Goal: Task Accomplishment & Management: Use online tool/utility

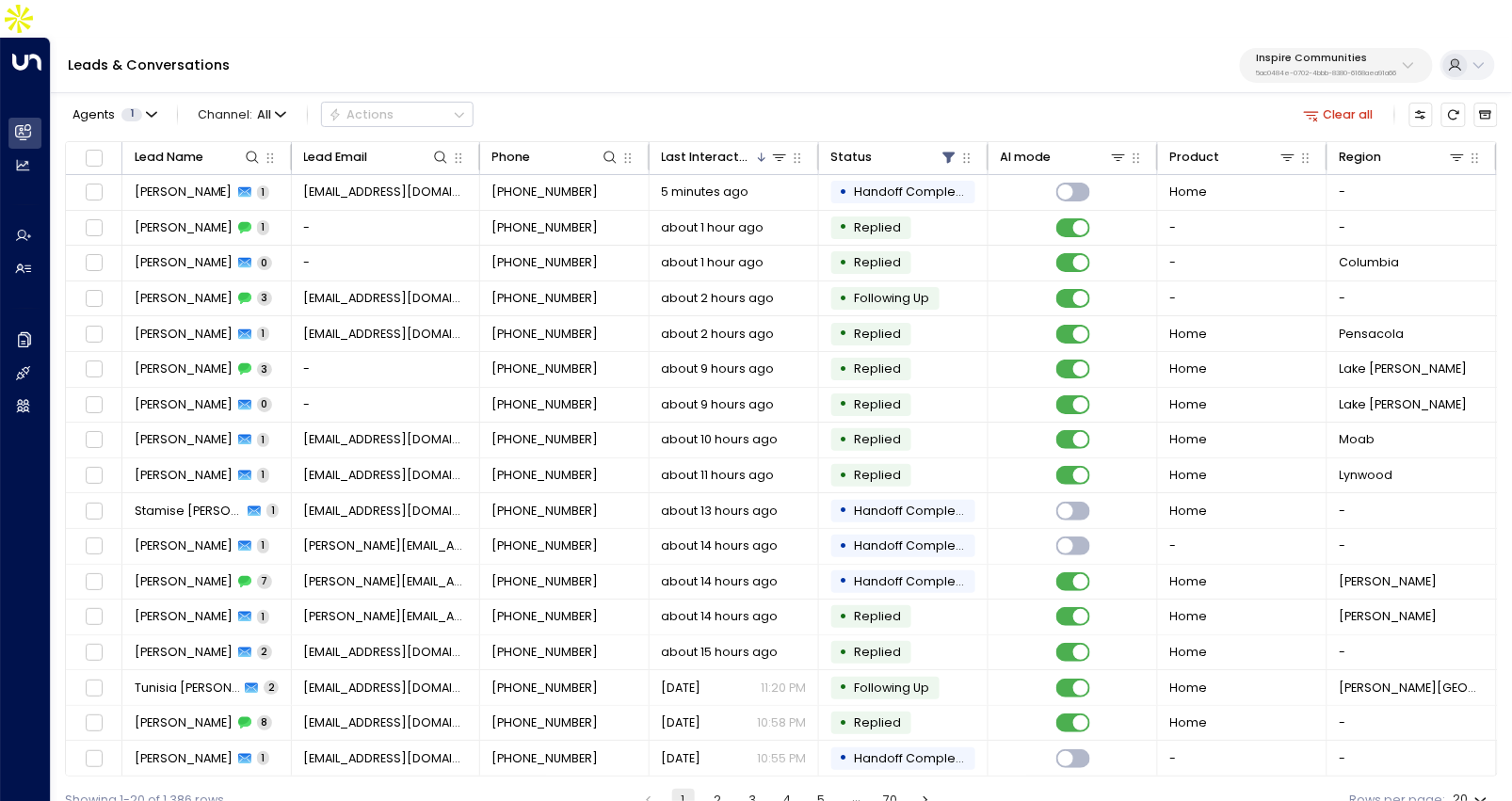
scroll to position [2, 0]
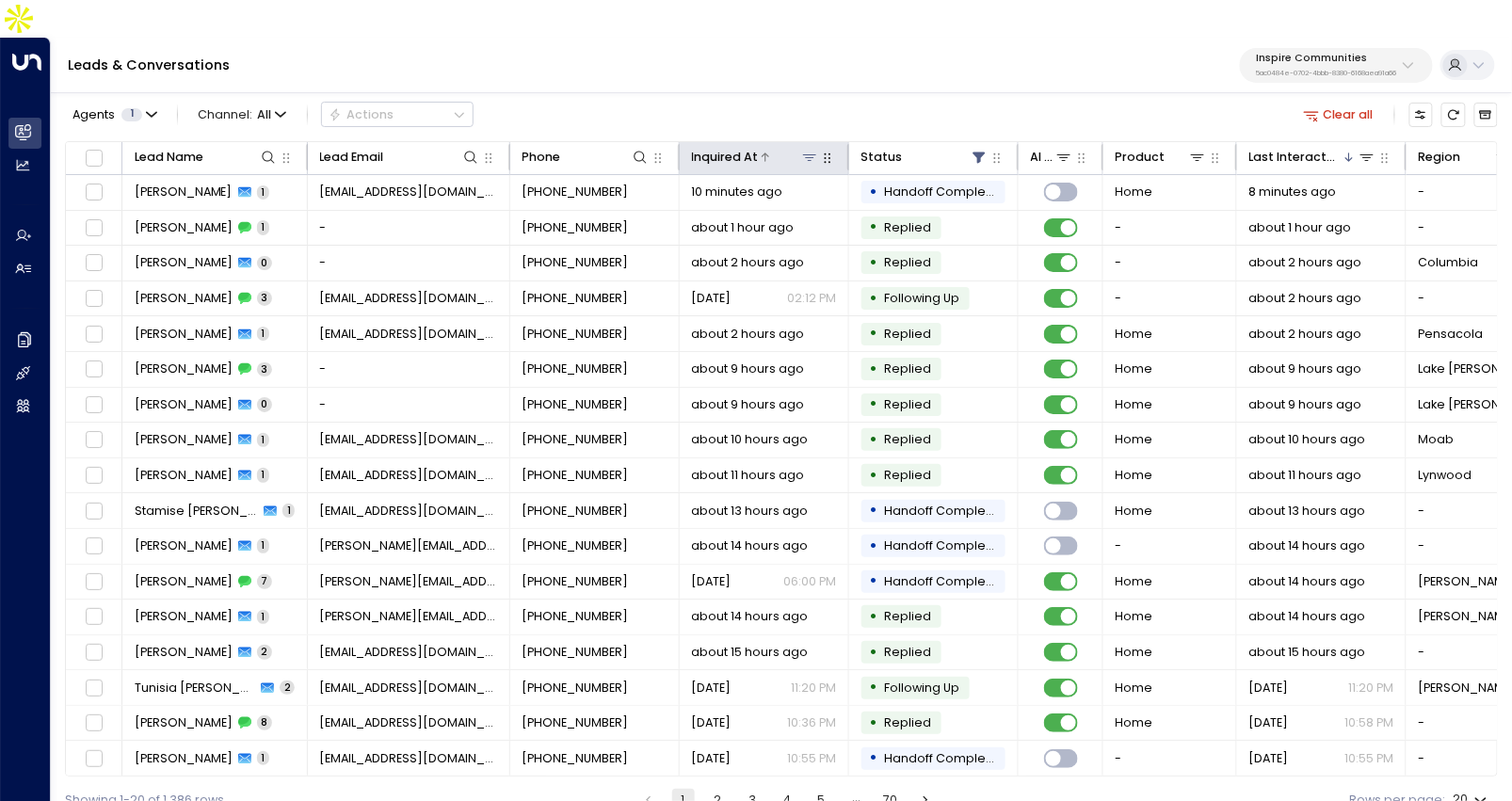
click at [710, 147] on div "Inquired At" at bounding box center [725, 156] width 67 height 21
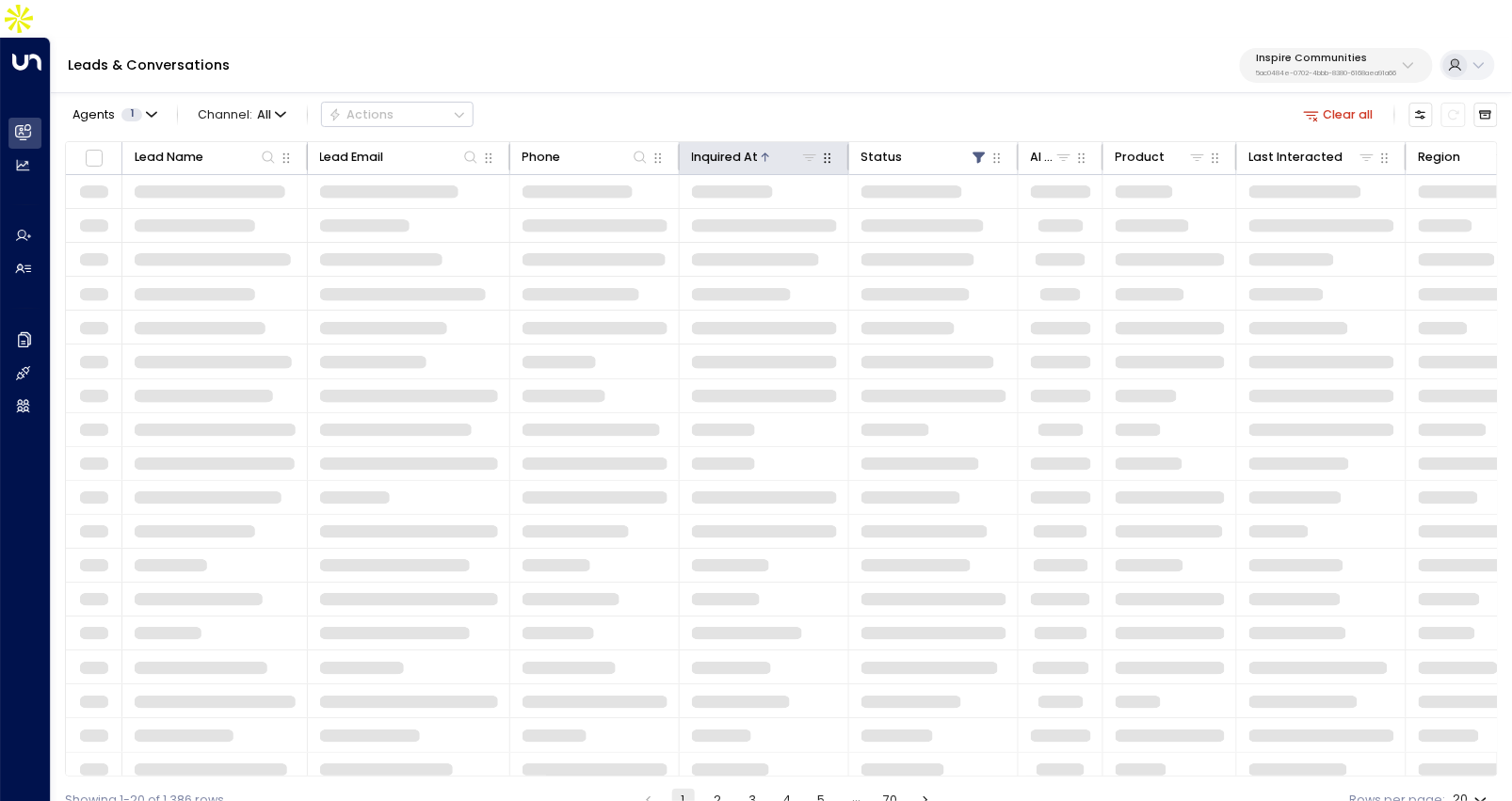
click at [720, 147] on div "Inquired At" at bounding box center [725, 156] width 67 height 21
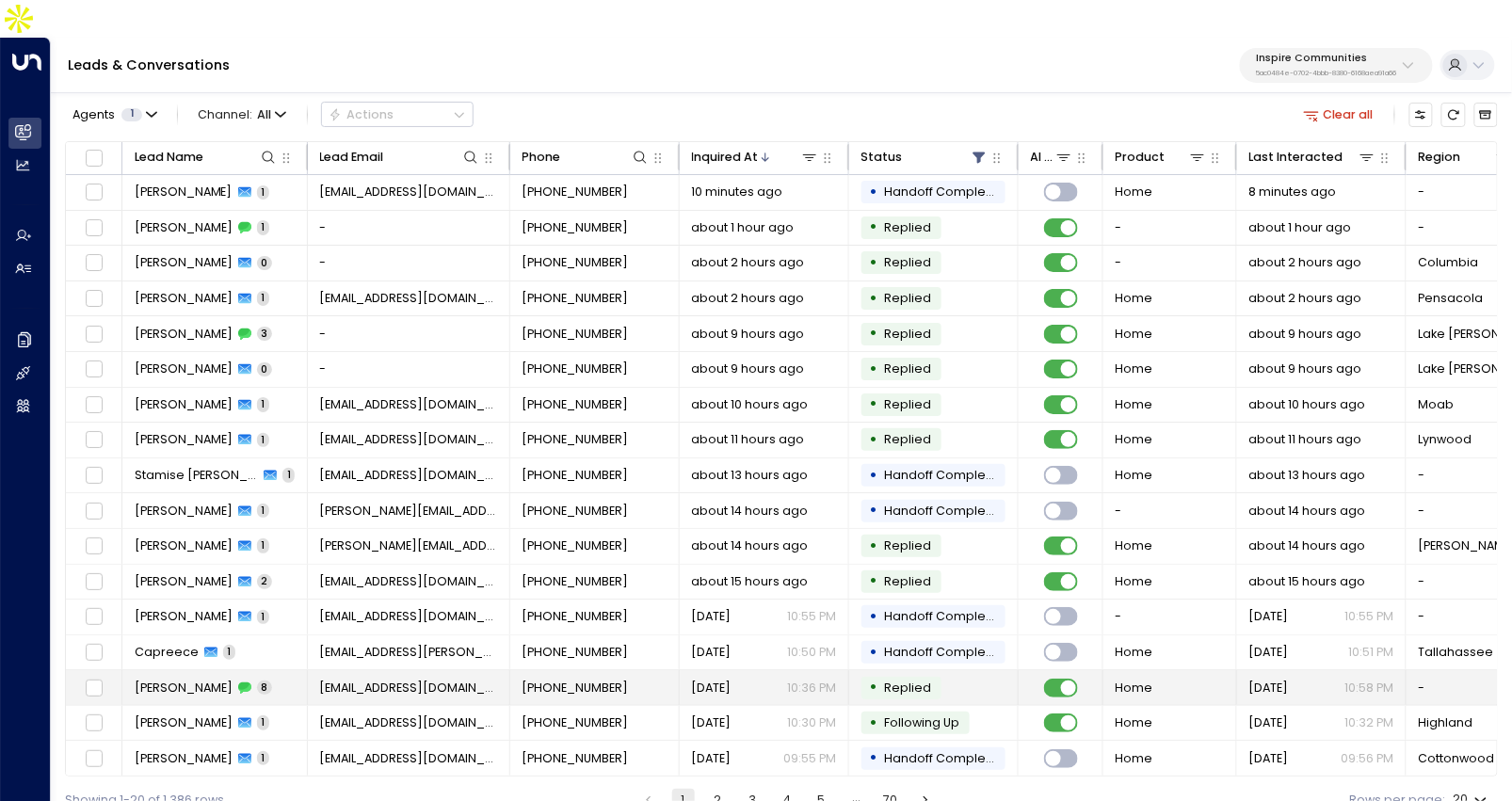
click at [333, 680] on span "coricp212@gmail.com" at bounding box center [409, 688] width 178 height 17
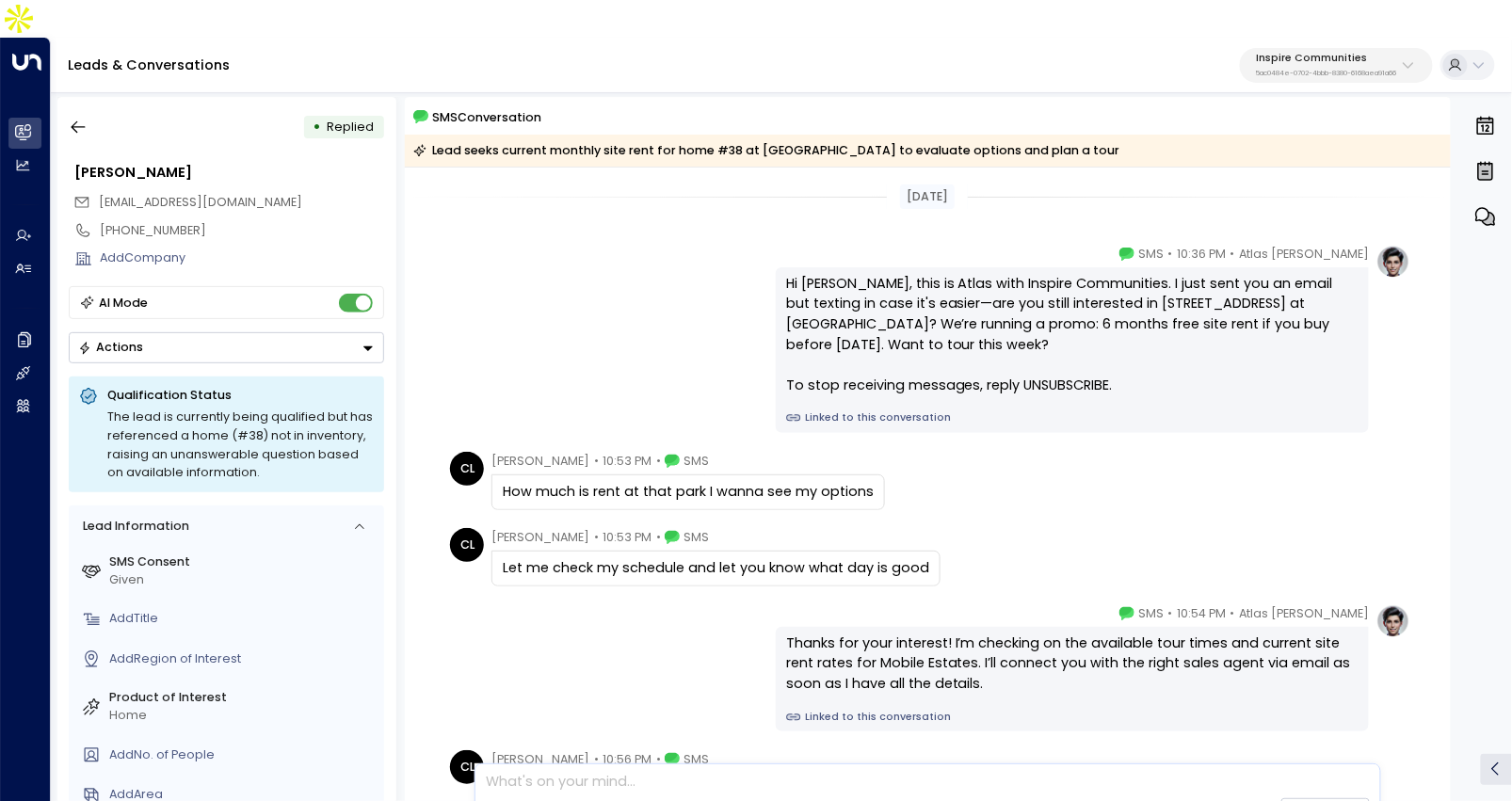
click at [882, 411] on link "Linked to this conversation" at bounding box center [1072, 418] width 572 height 15
click at [91, 111] on button "button" at bounding box center [78, 127] width 34 height 34
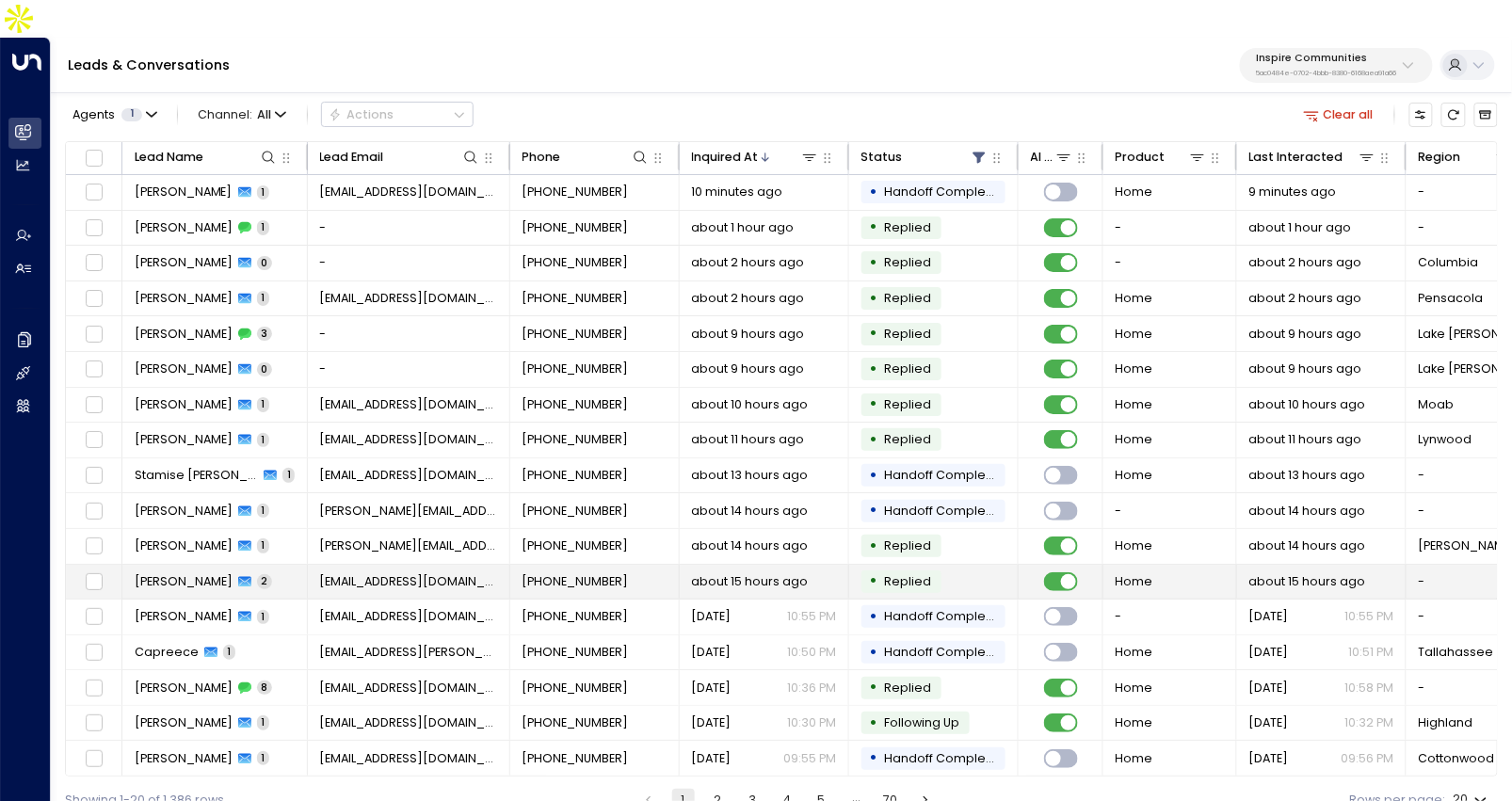
scroll to position [101, 0]
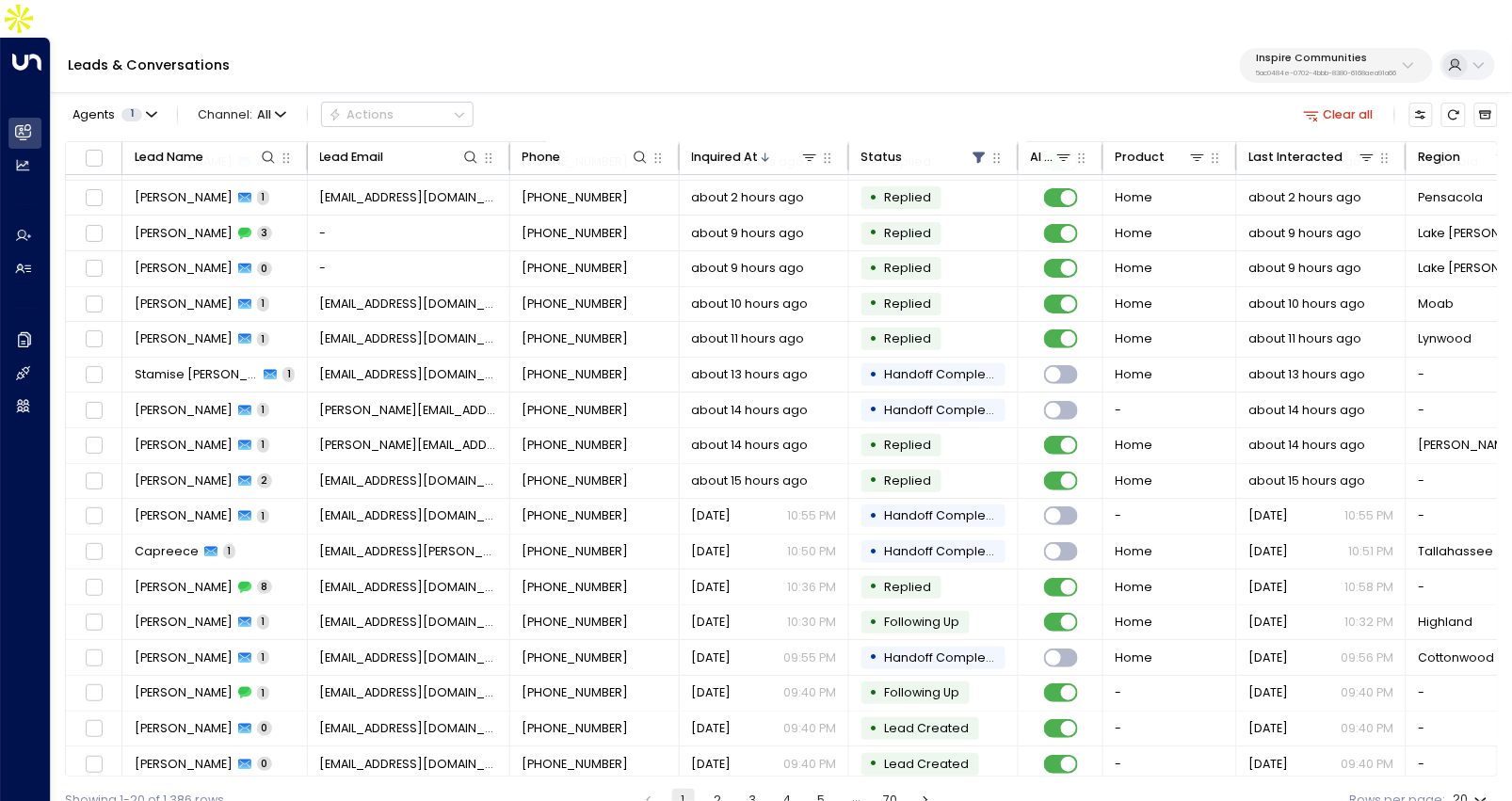
click at [720, 788] on button "2" at bounding box center [717, 799] width 22 height 22
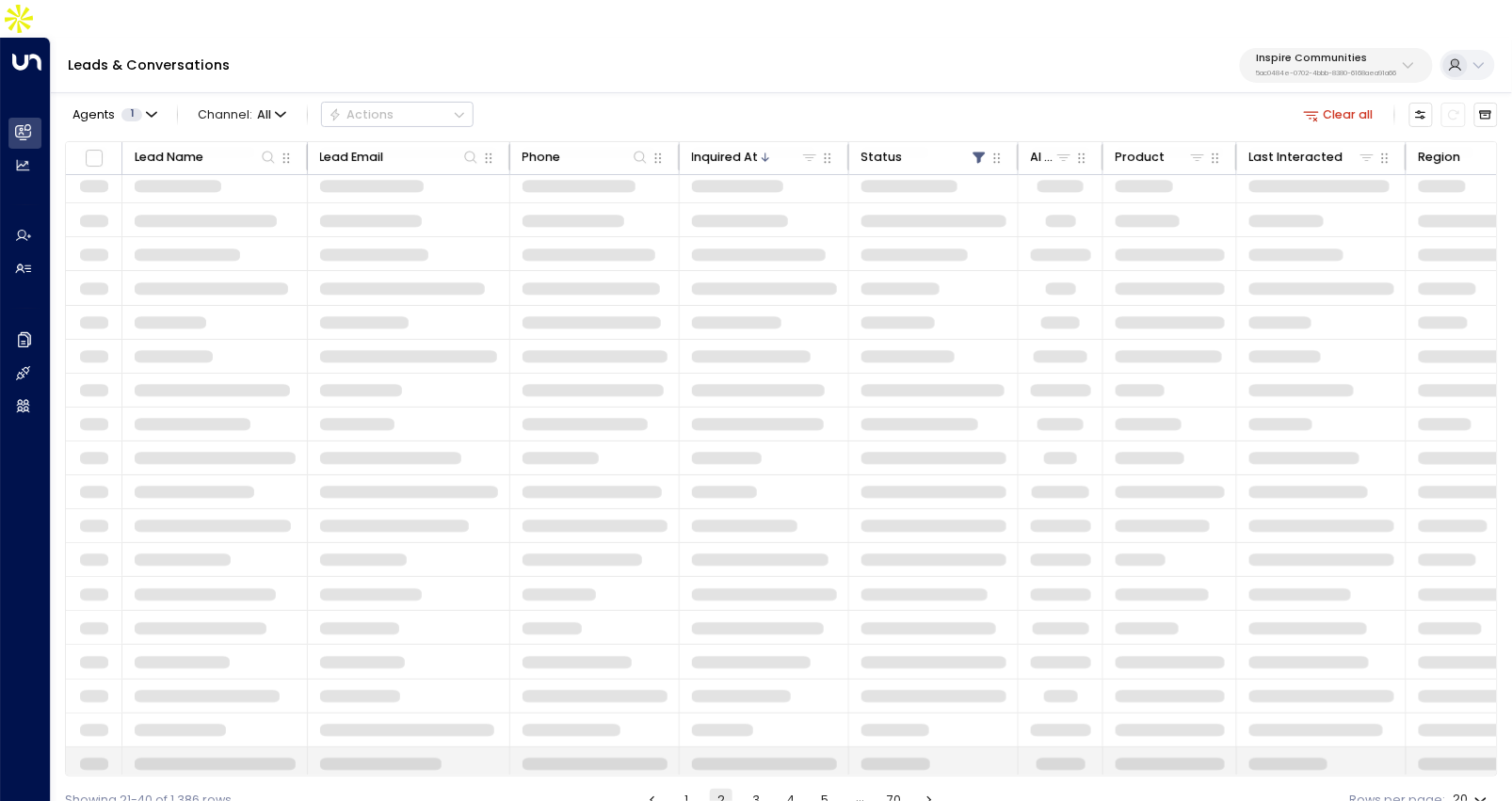
scroll to position [101, 0]
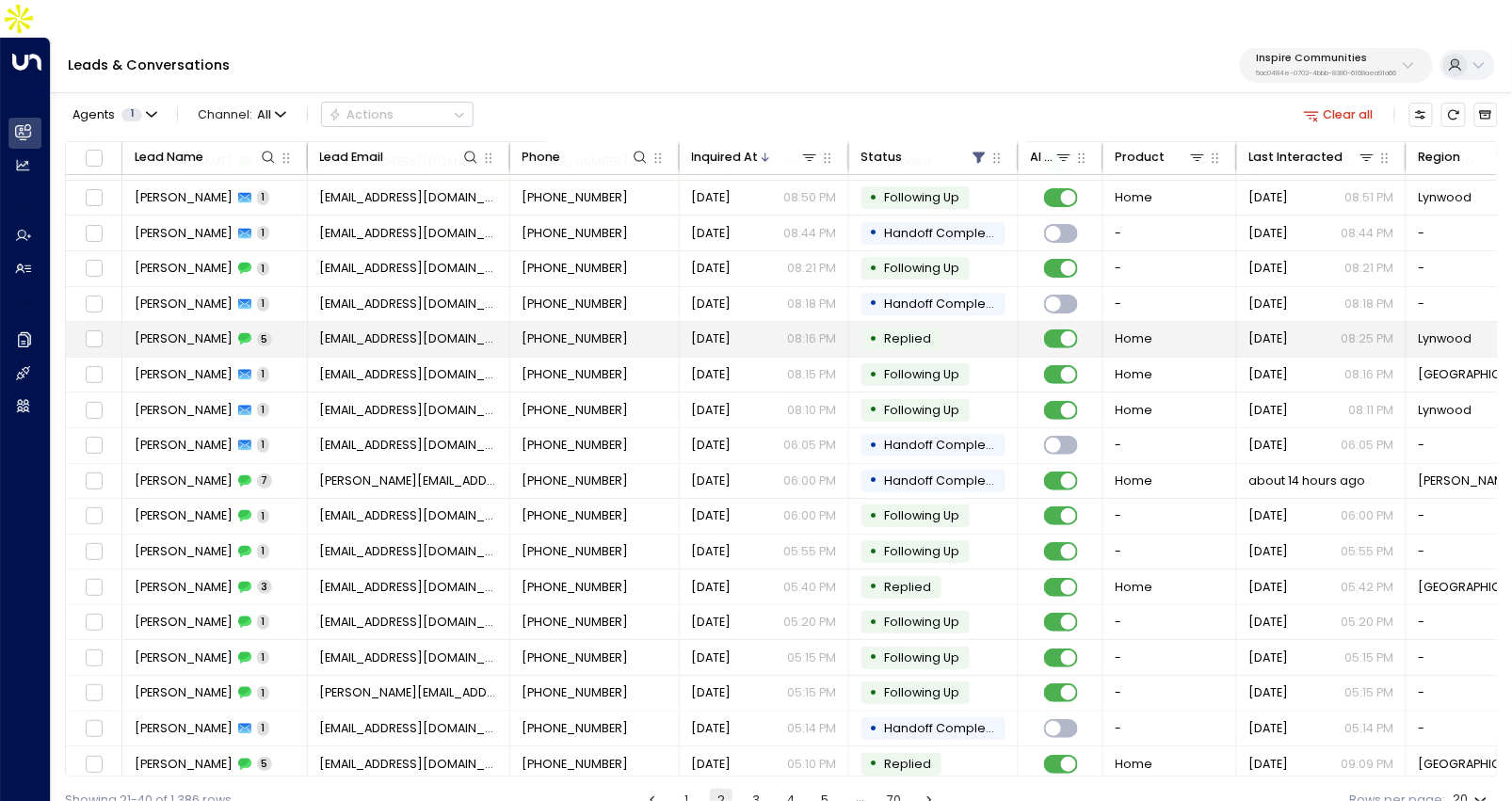
click at [530, 331] on span "[PHONE_NUMBER]" at bounding box center [575, 338] width 107 height 17
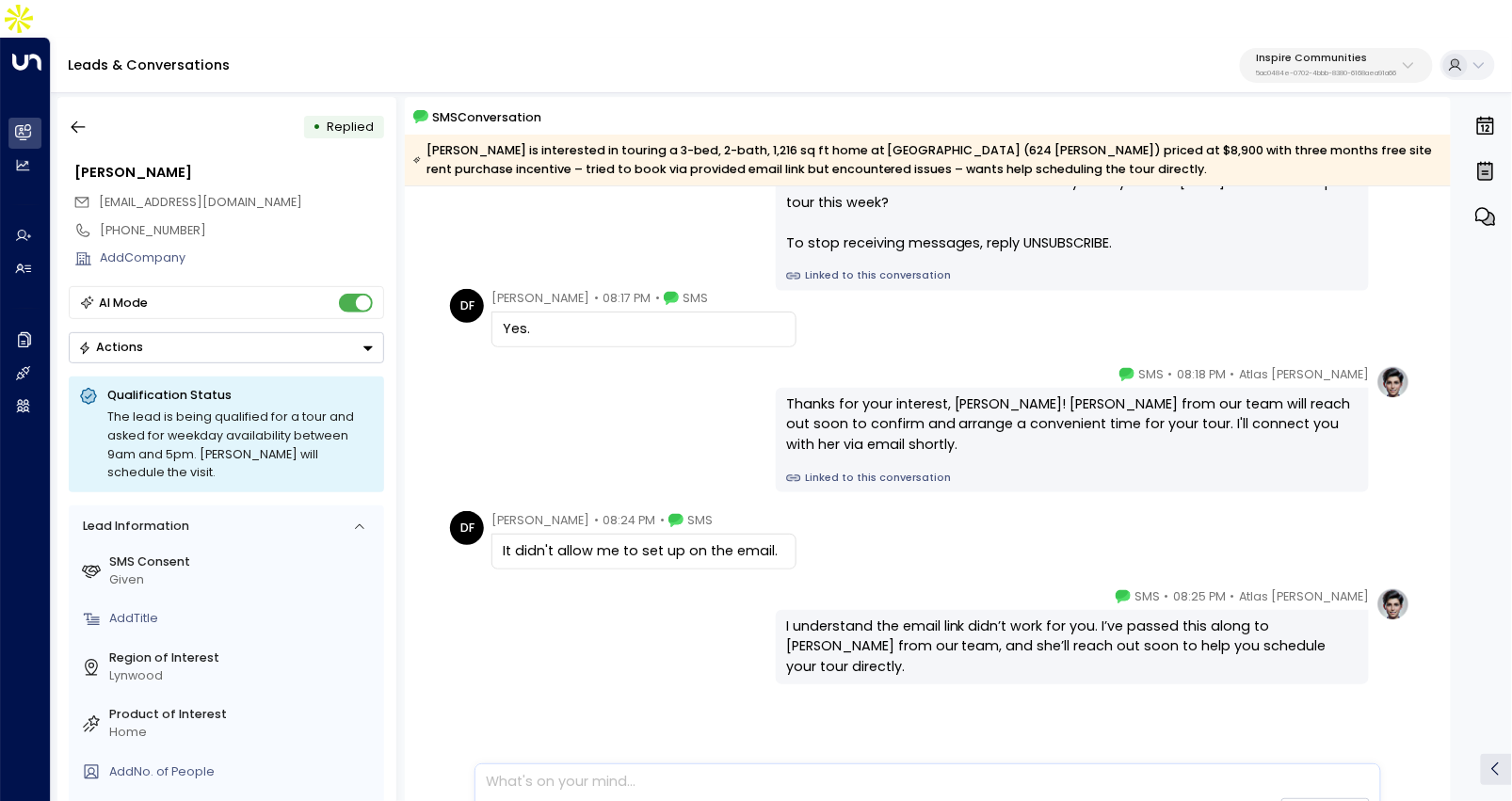
scroll to position [161, 0]
click at [82, 117] on icon "button" at bounding box center [77, 126] width 19 height 19
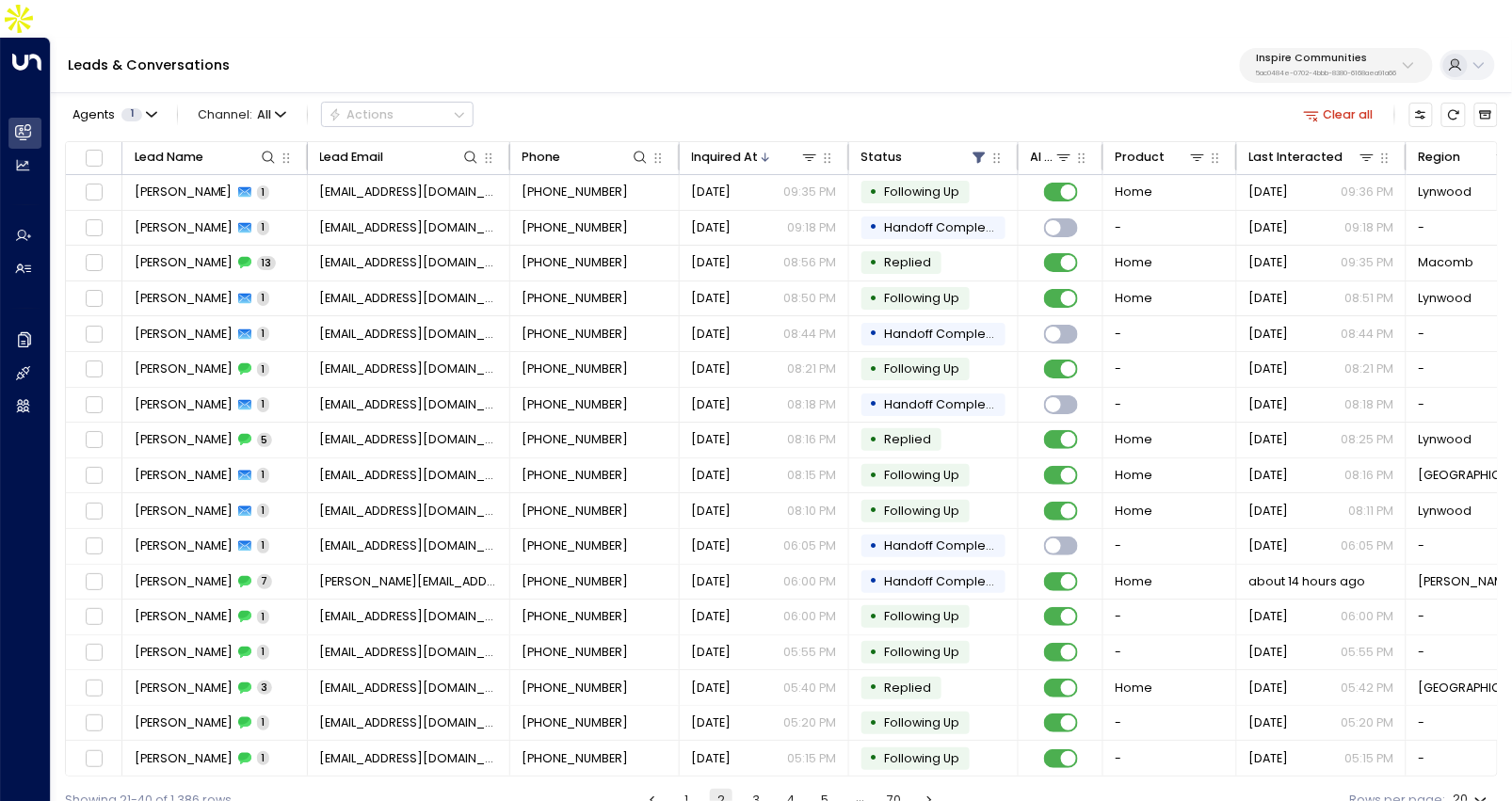
click at [750, 788] on button "3" at bounding box center [755, 799] width 22 height 22
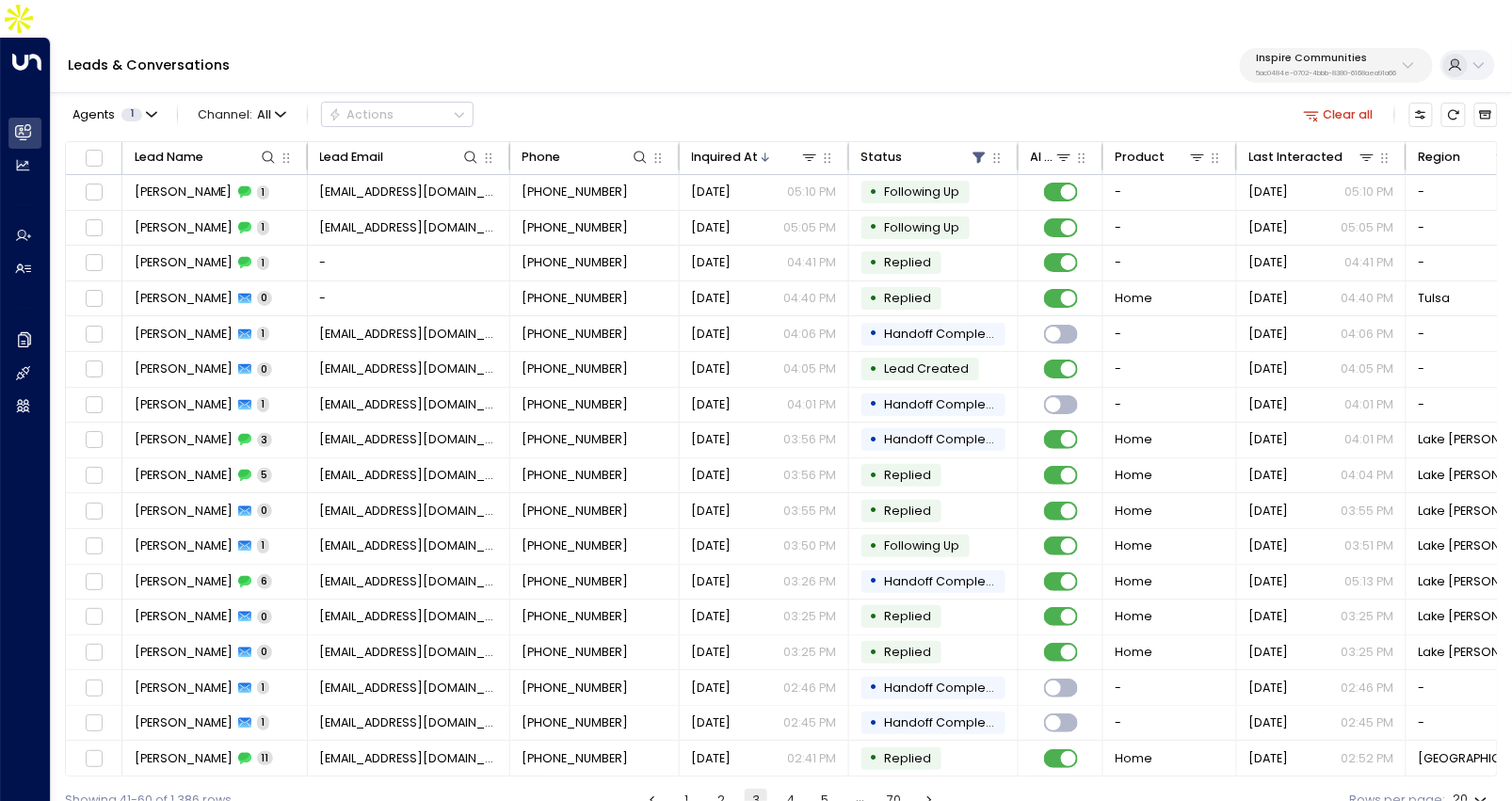
scroll to position [25, 0]
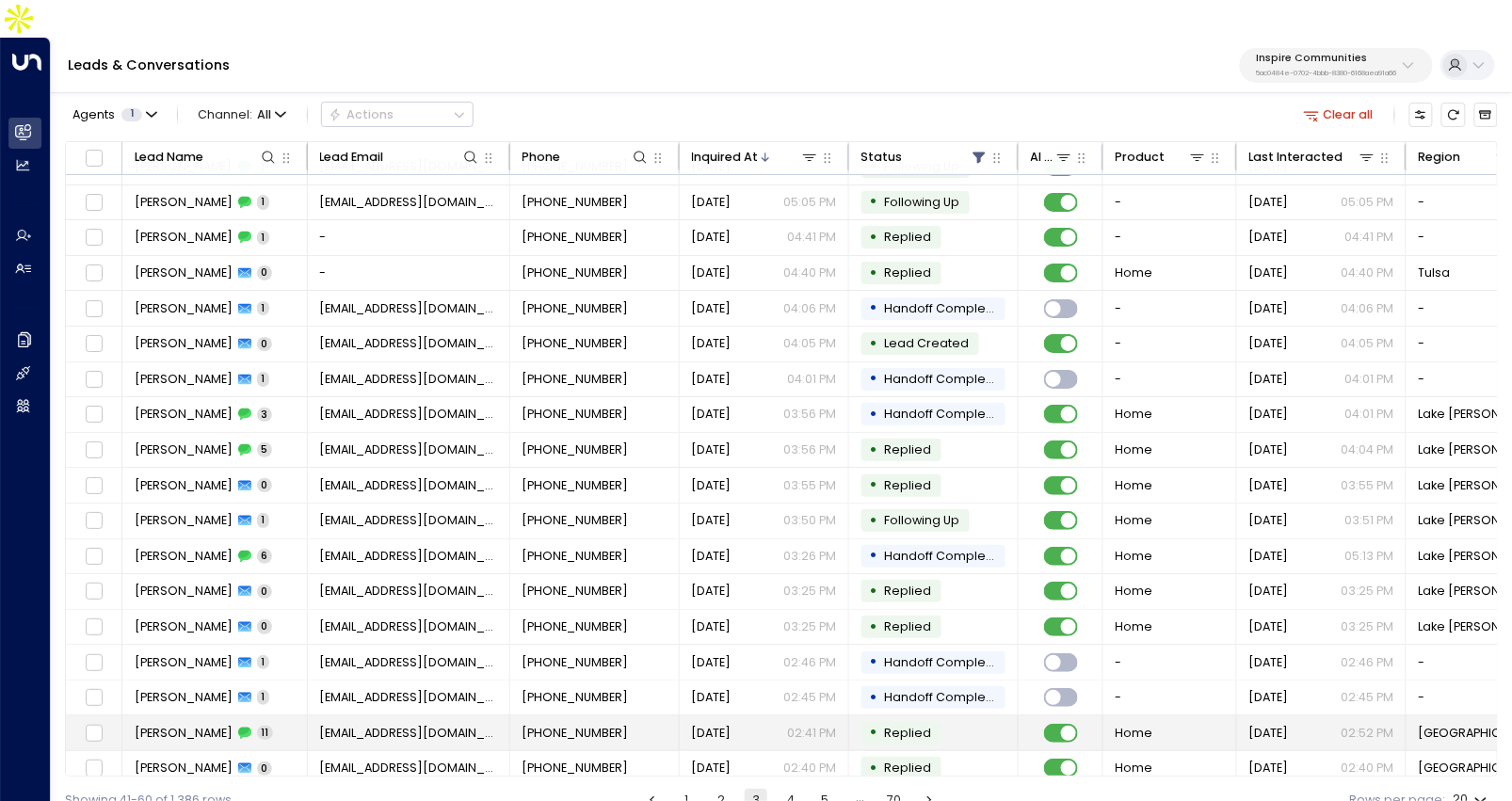
click at [442, 725] on span "wilsonschwonna@yahoo.com" at bounding box center [409, 733] width 178 height 17
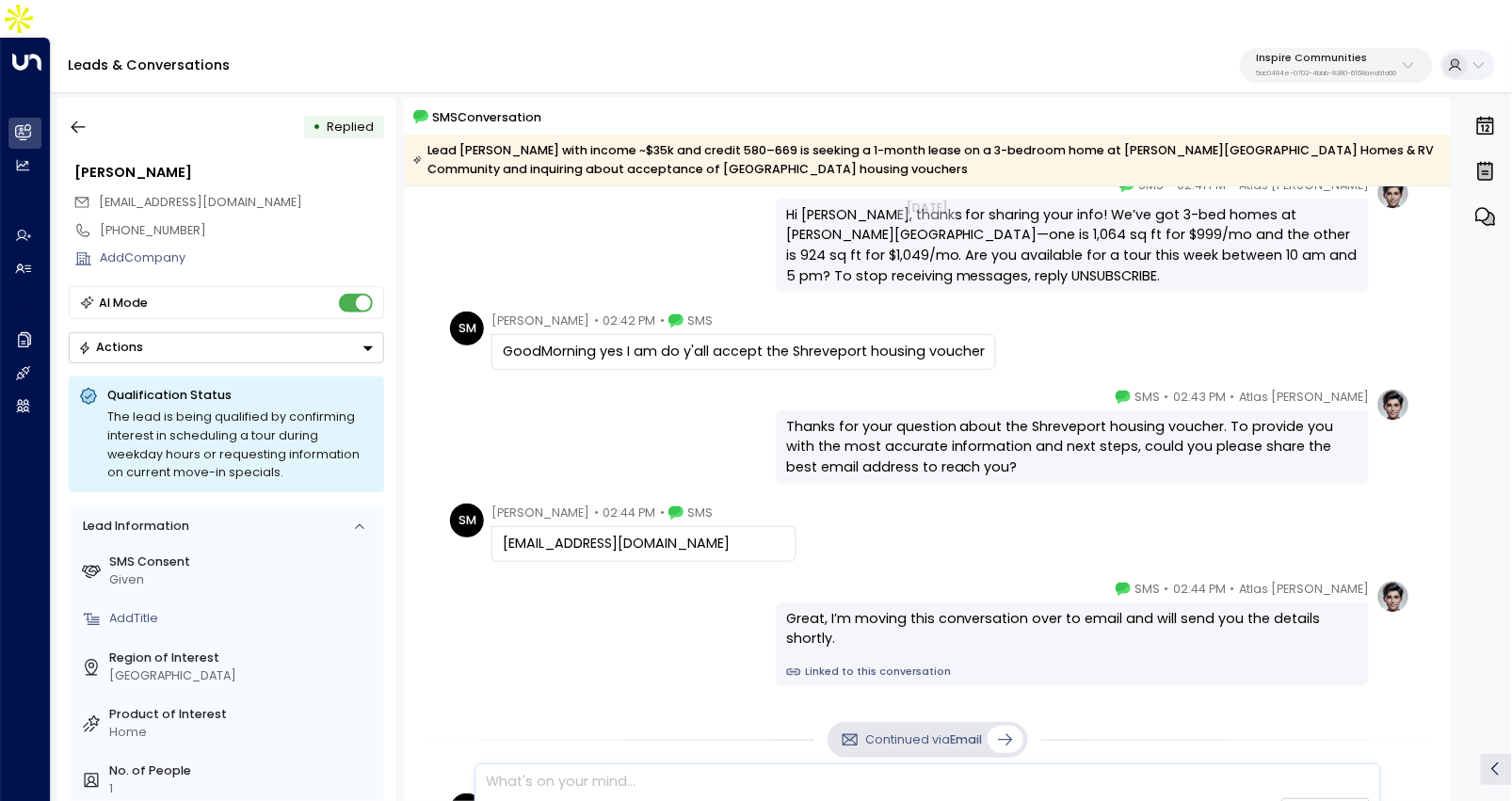
scroll to position [585, 0]
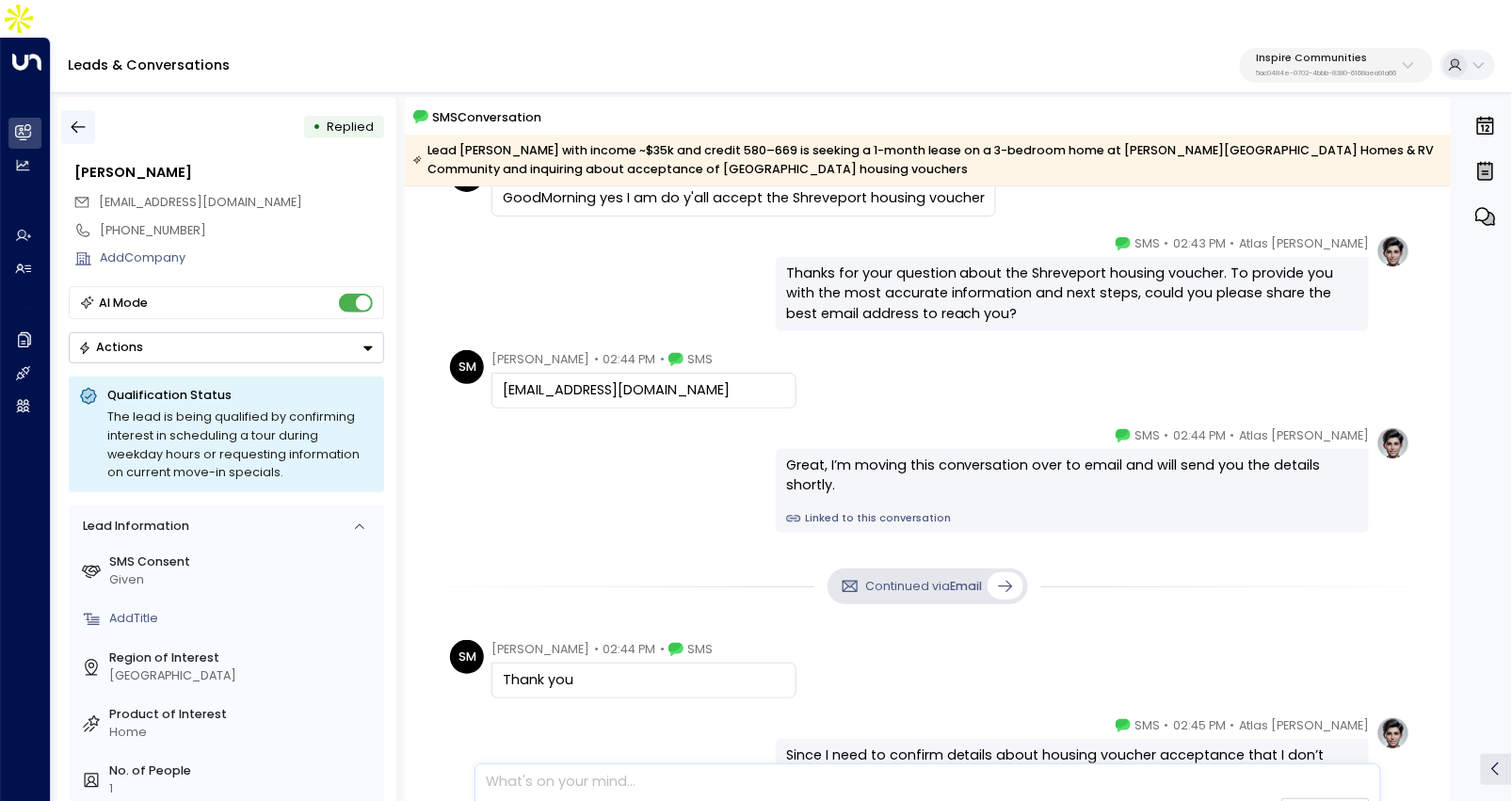
click at [85, 121] on icon "button" at bounding box center [78, 127] width 14 height 13
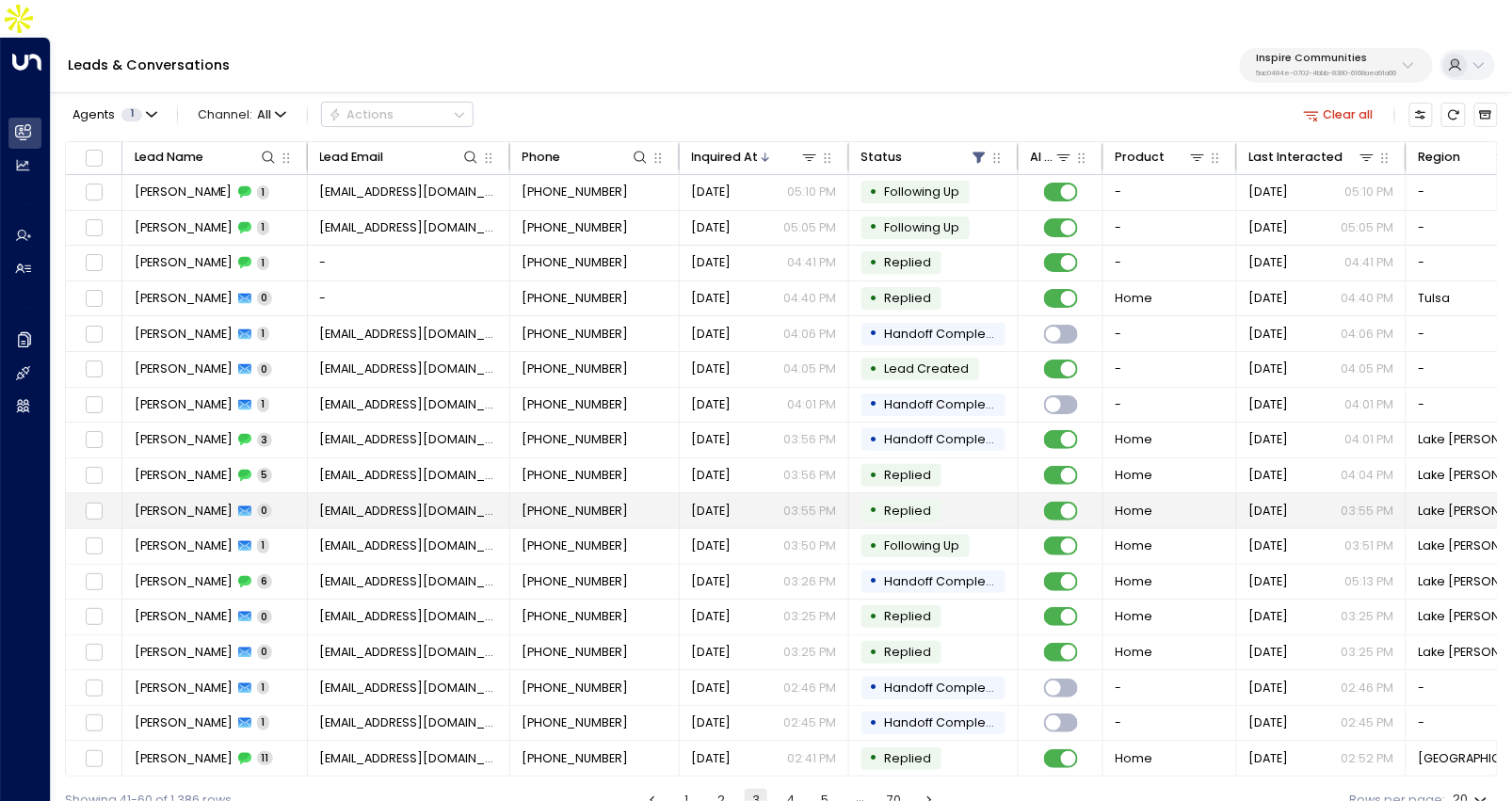
scroll to position [101, 0]
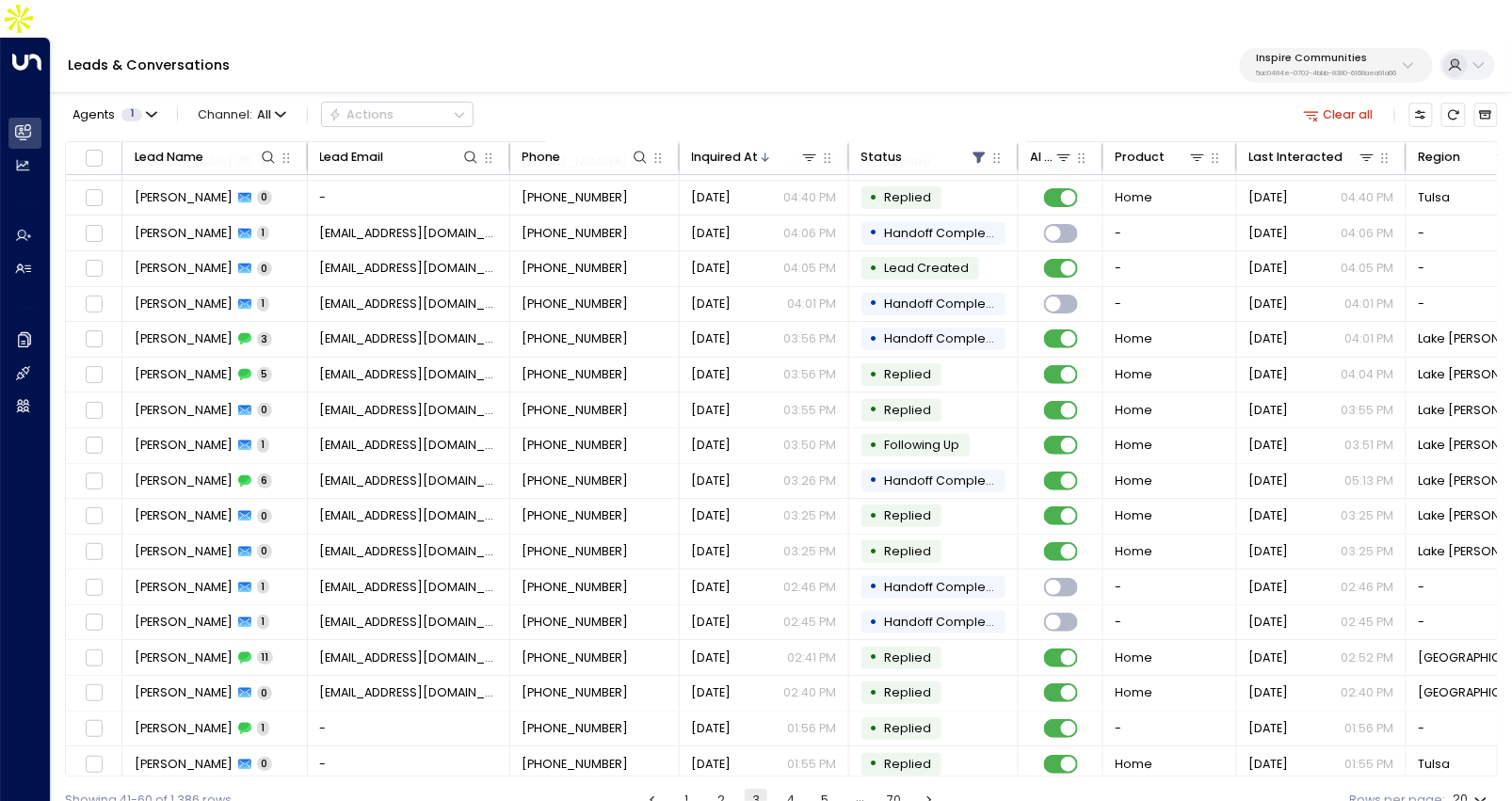
click at [778, 788] on ul "1 2 3 4 5 … 70" at bounding box center [790, 799] width 301 height 22
click at [795, 788] on button "4" at bounding box center [790, 799] width 22 height 22
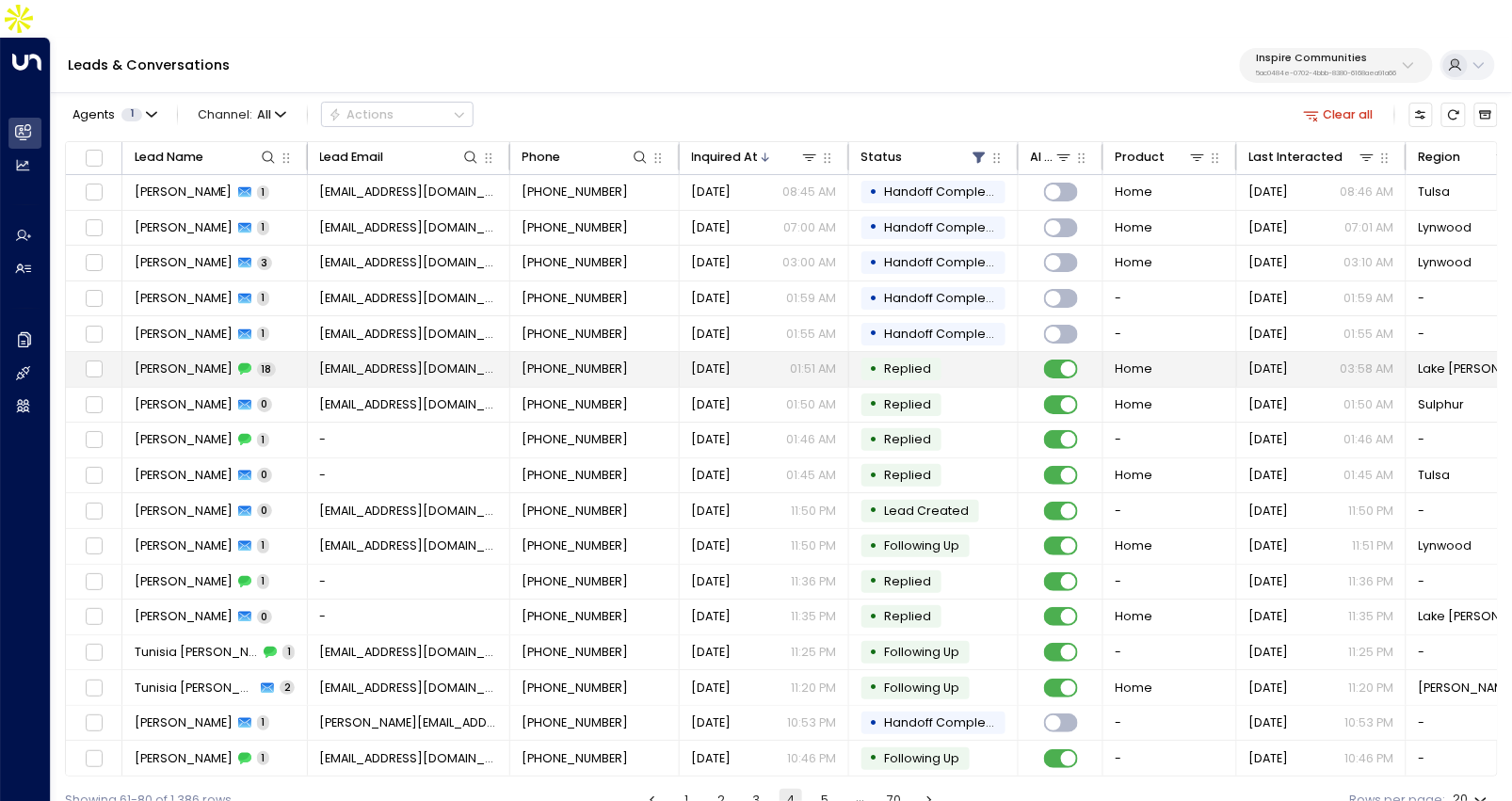
click at [484, 352] on td "braedonaden123@me.com" at bounding box center [409, 370] width 202 height 35
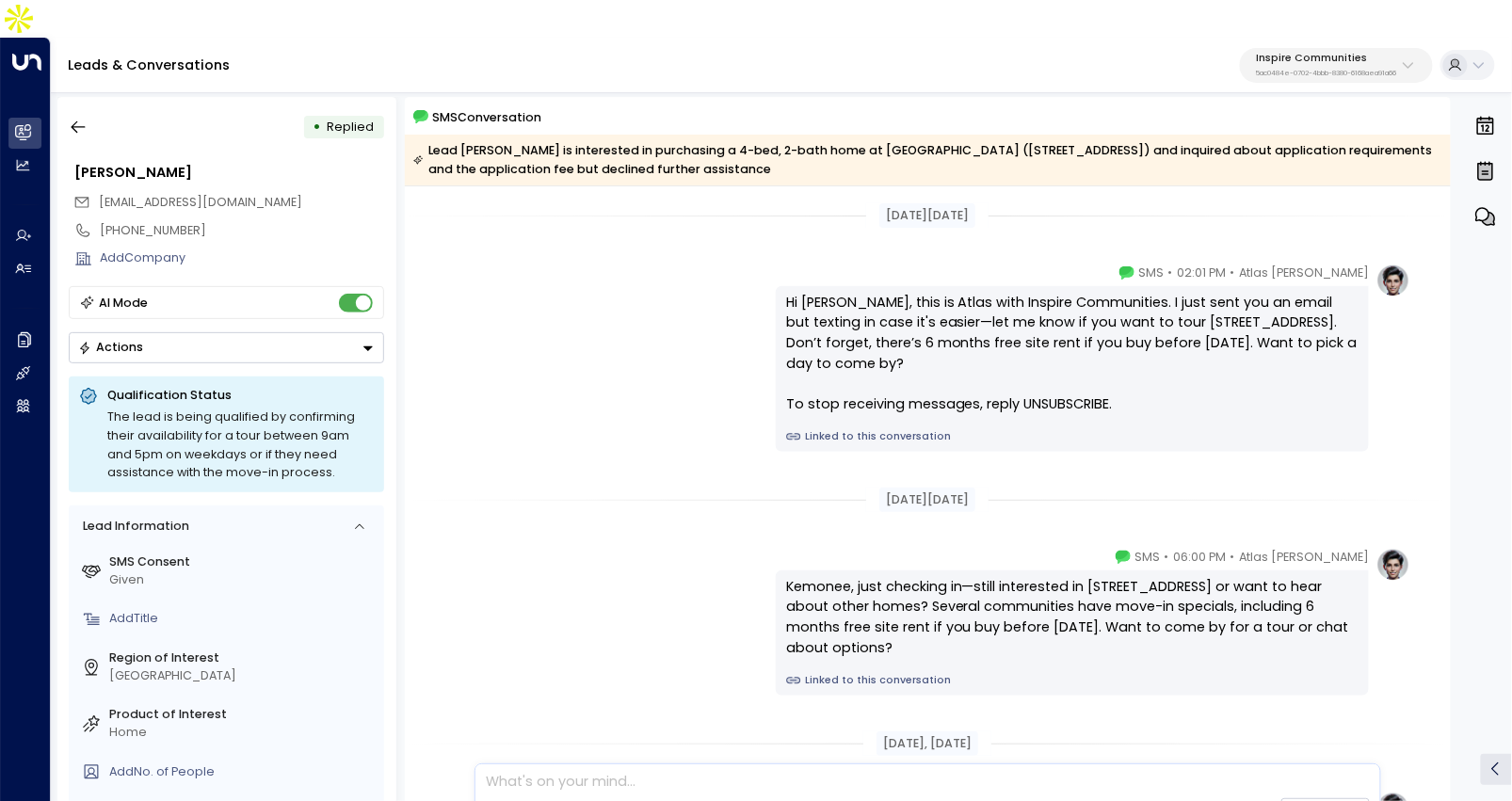
click at [824, 429] on link "Linked to this conversation" at bounding box center [1072, 436] width 572 height 15
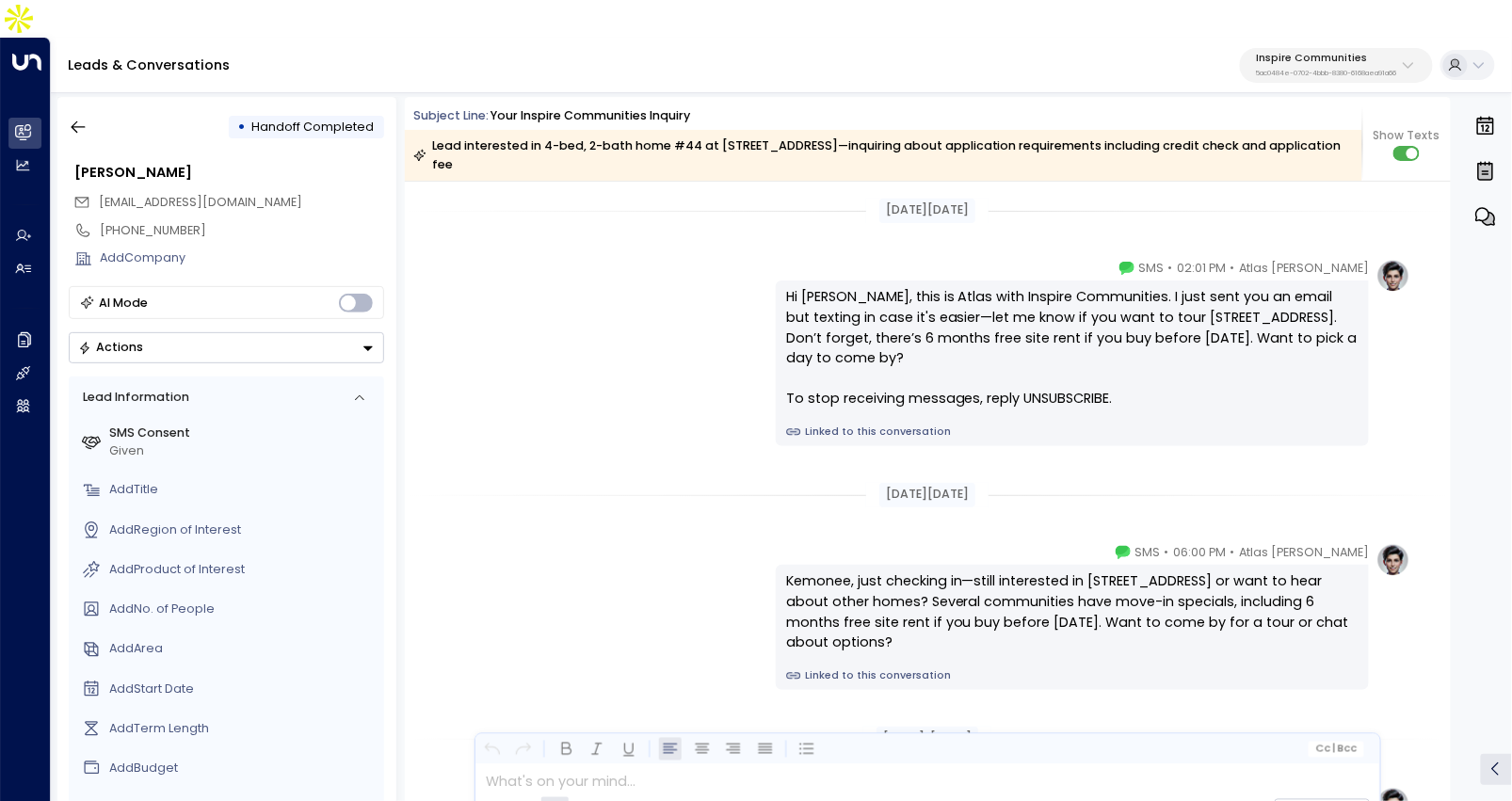
click at [814, 424] on link "Linked to this conversation" at bounding box center [1072, 431] width 572 height 15
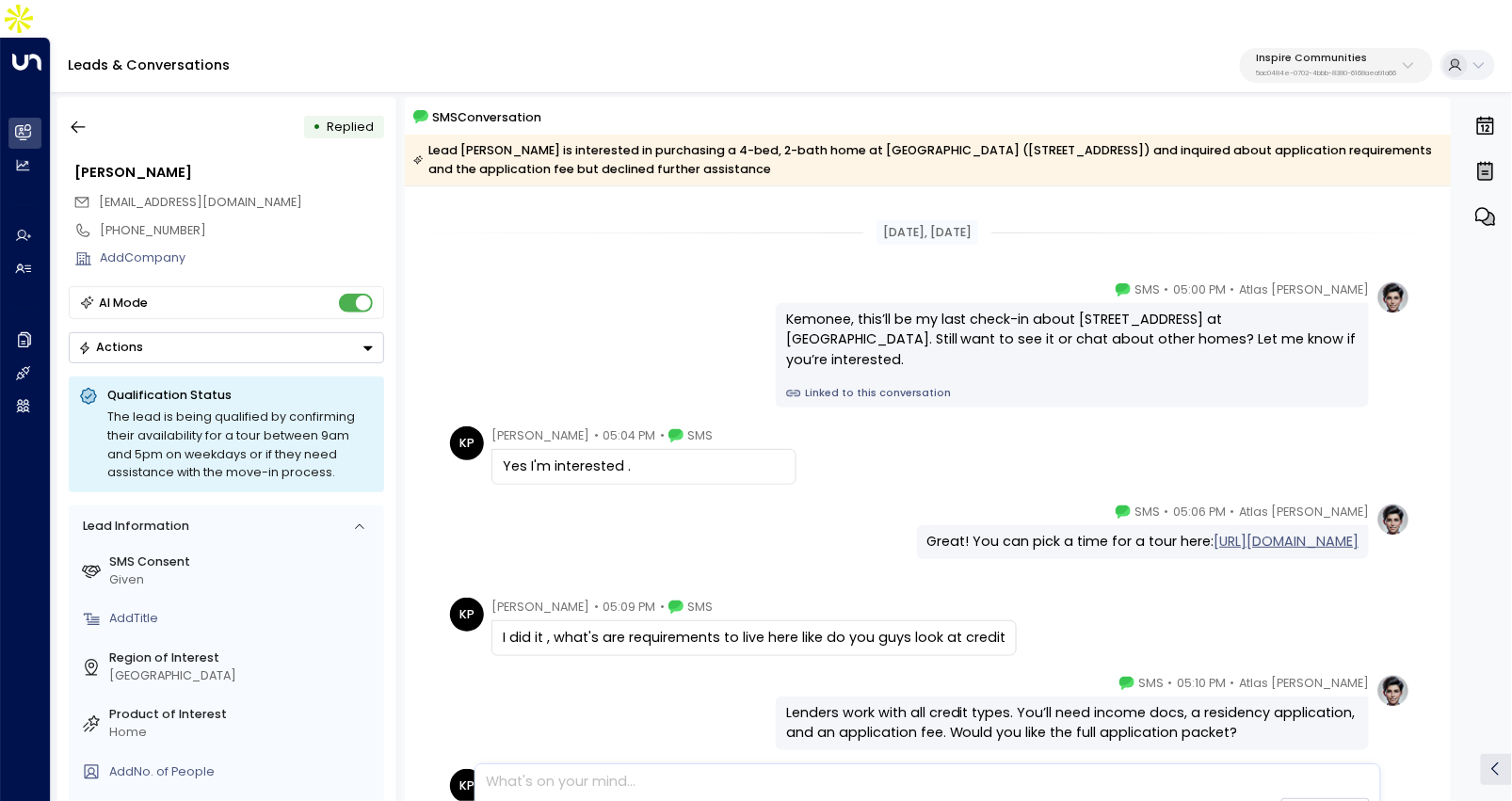
scroll to position [853, 0]
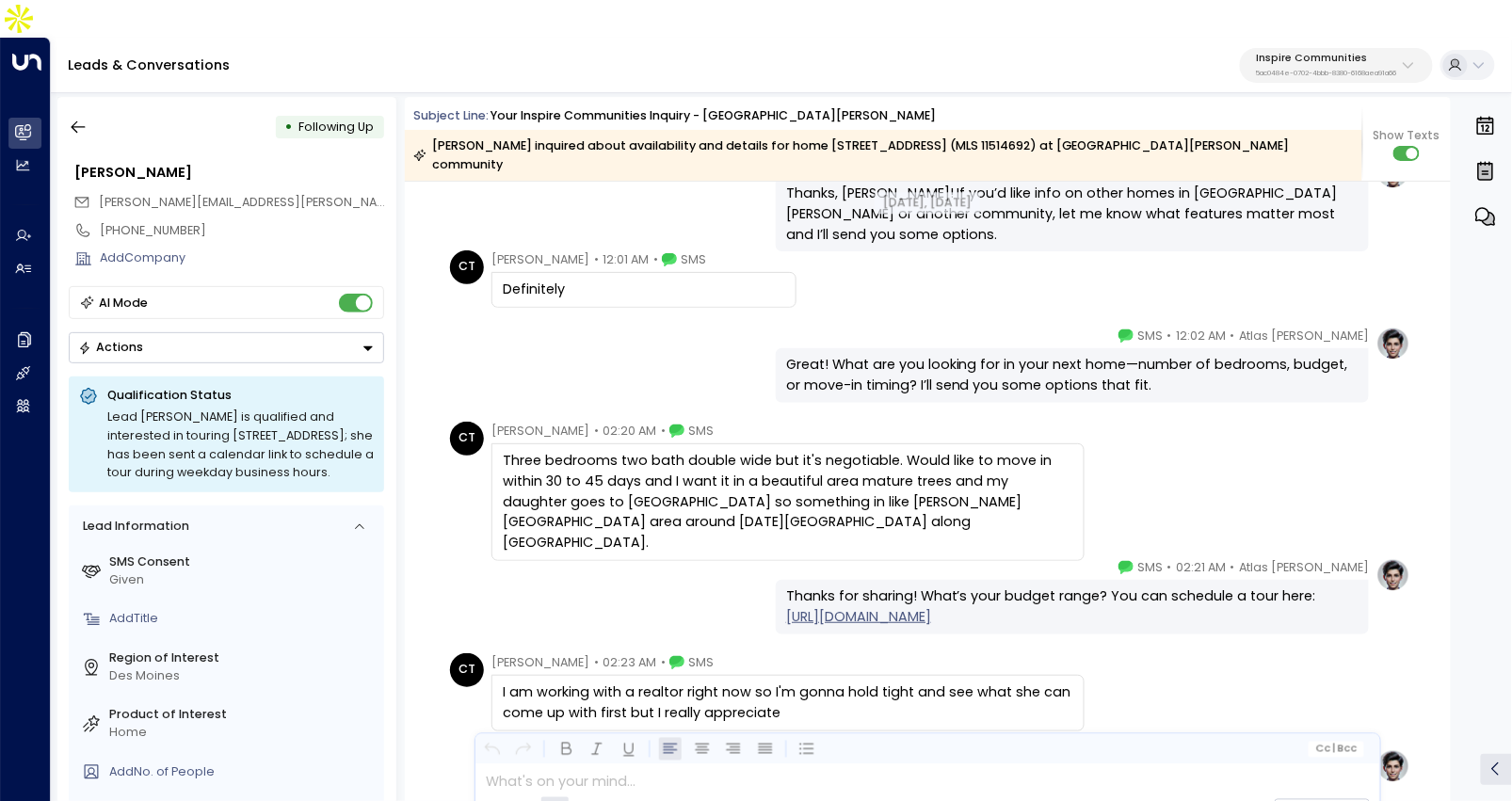
scroll to position [2781, 0]
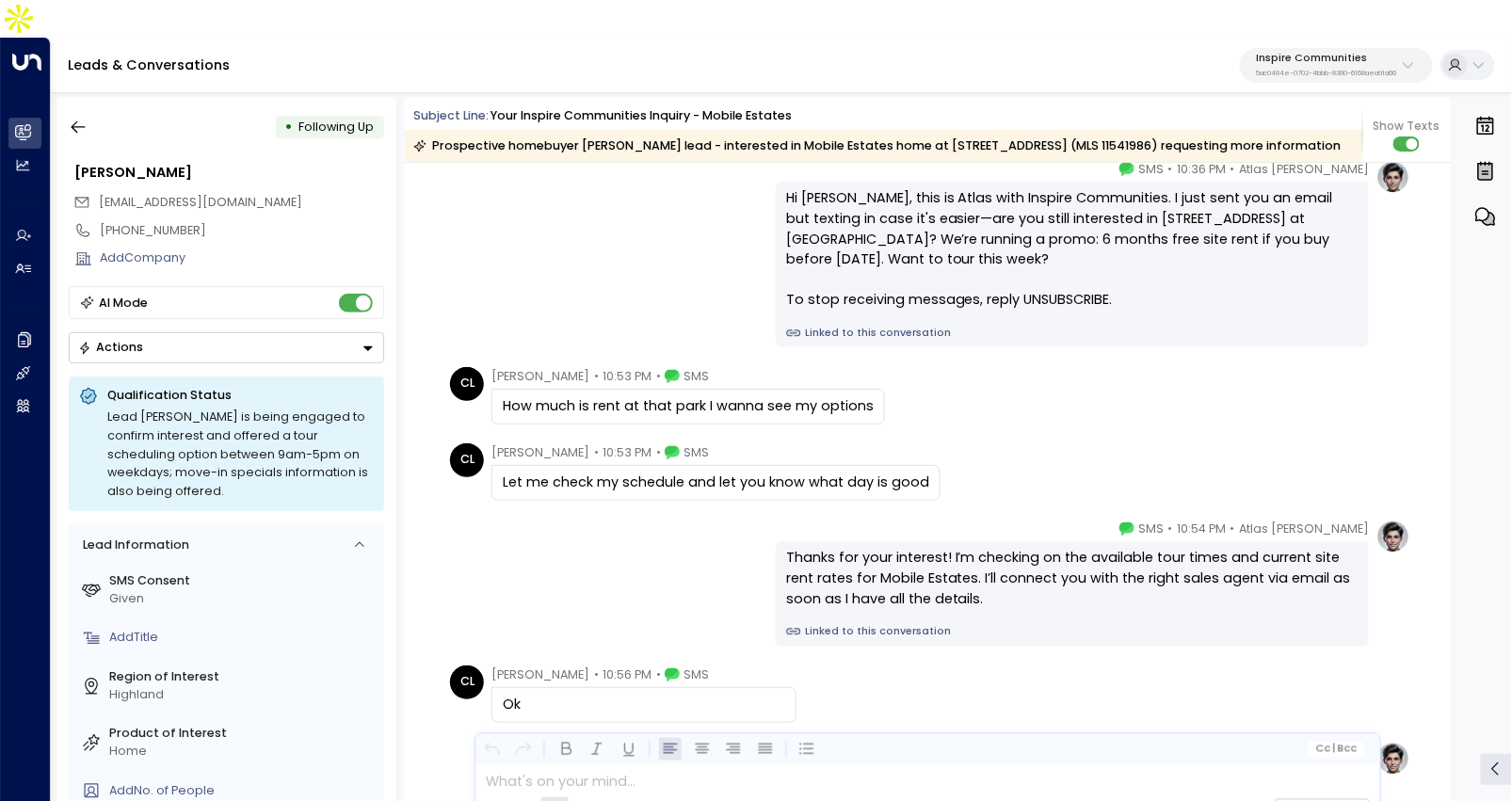
scroll to position [1723, 0]
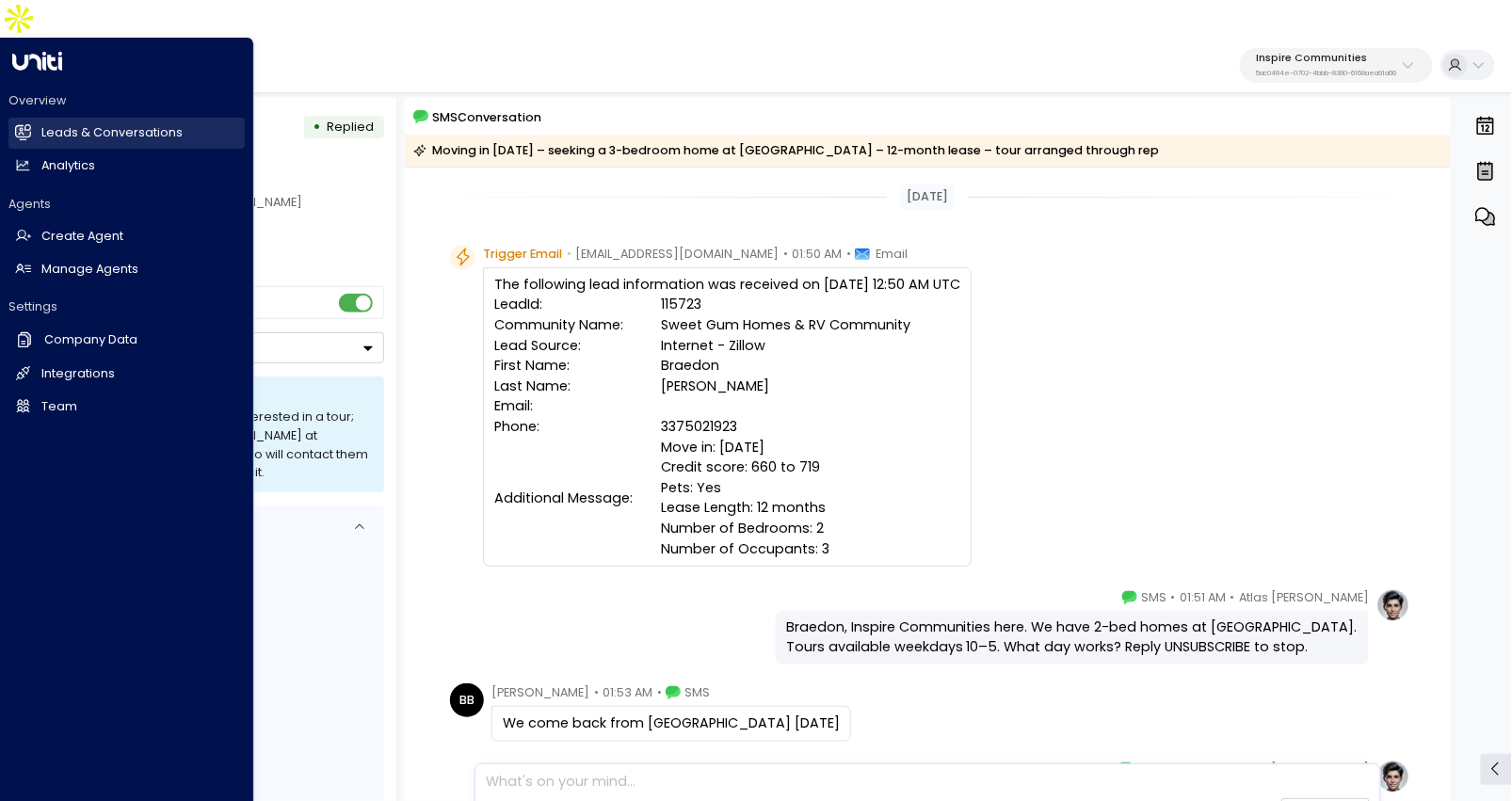
click at [52, 124] on h2 "Leads & Conversations" at bounding box center [111, 133] width 141 height 18
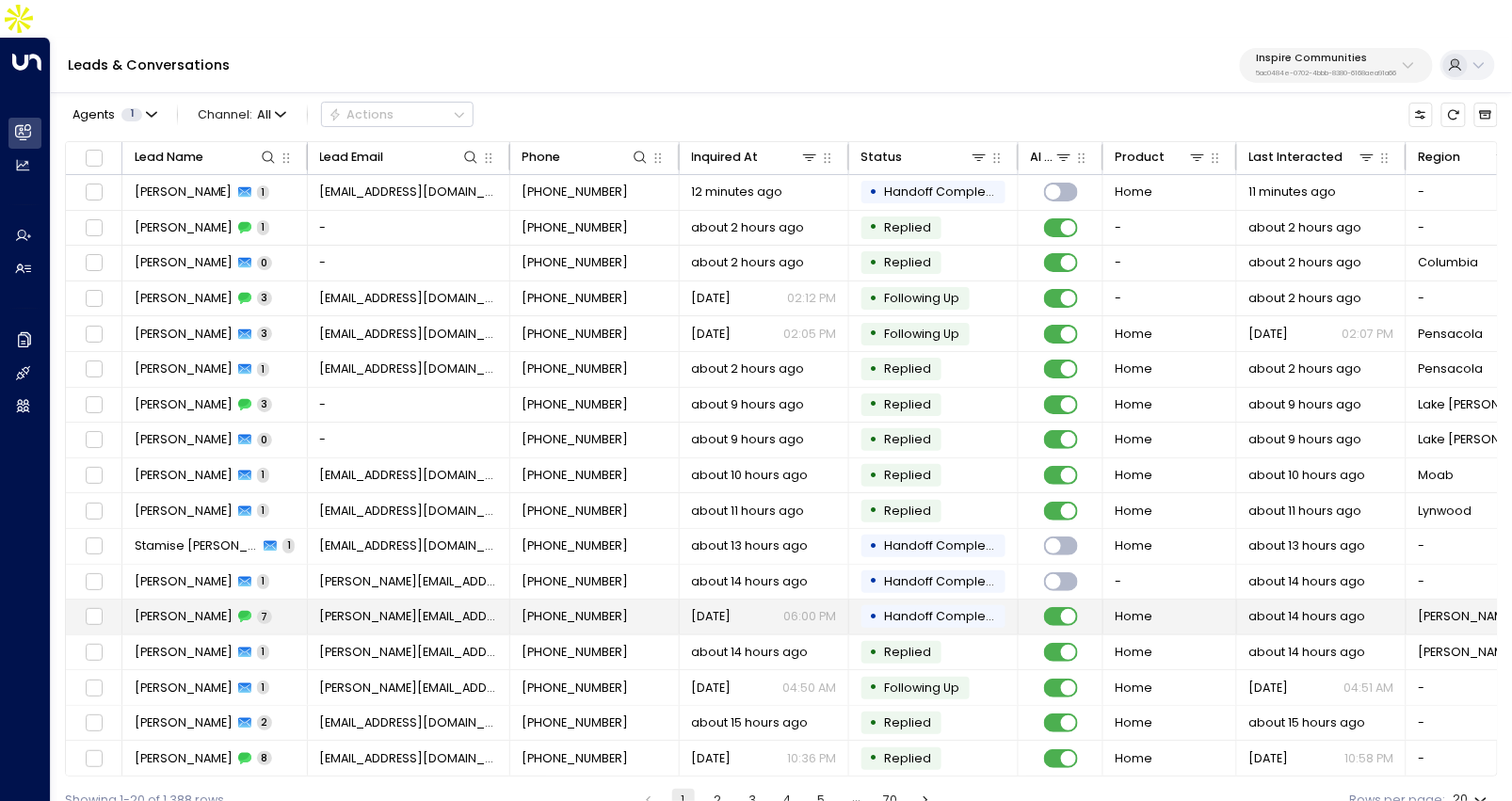
scroll to position [101, 0]
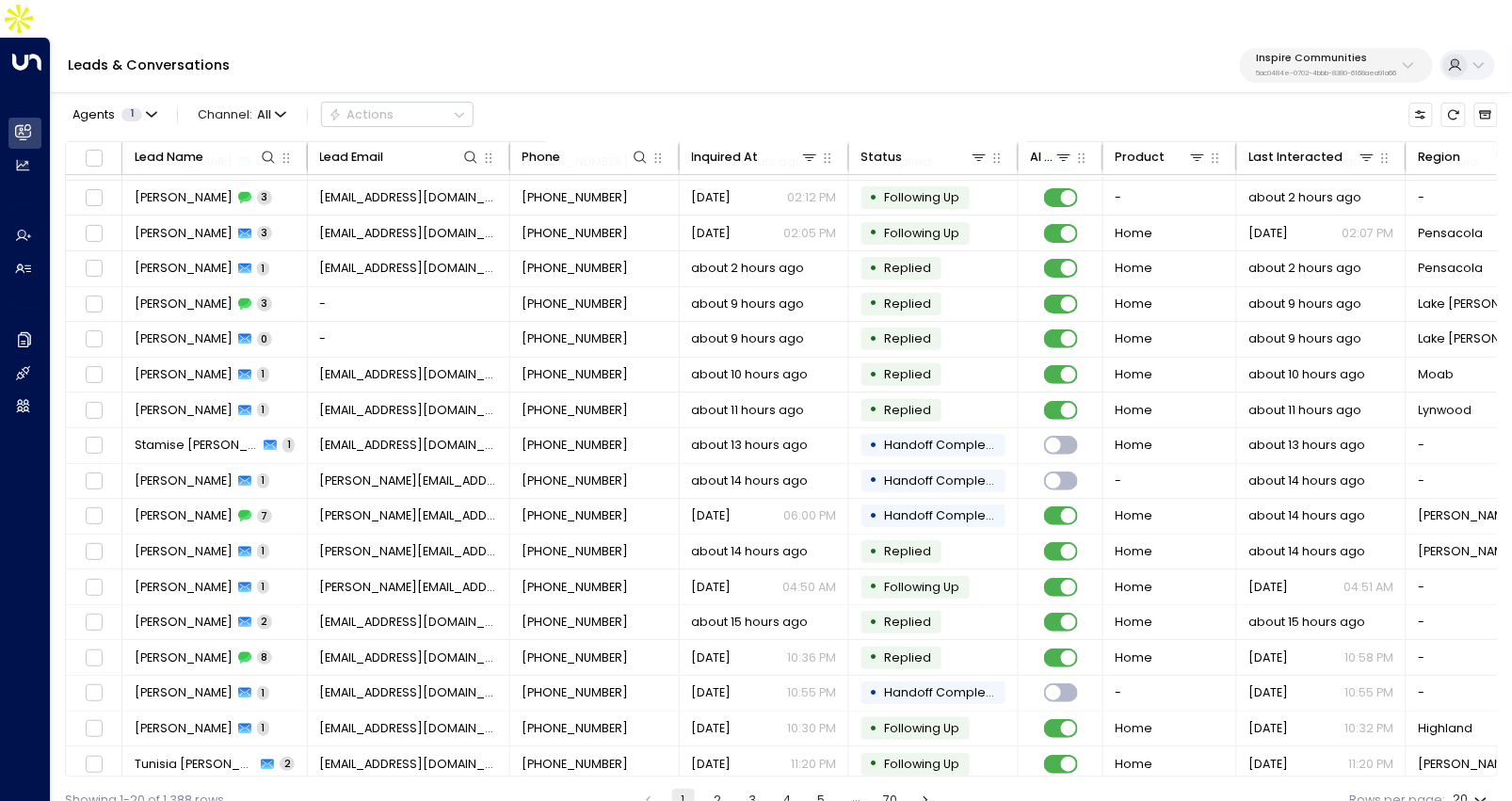
click at [721, 788] on button "2" at bounding box center [717, 799] width 22 height 22
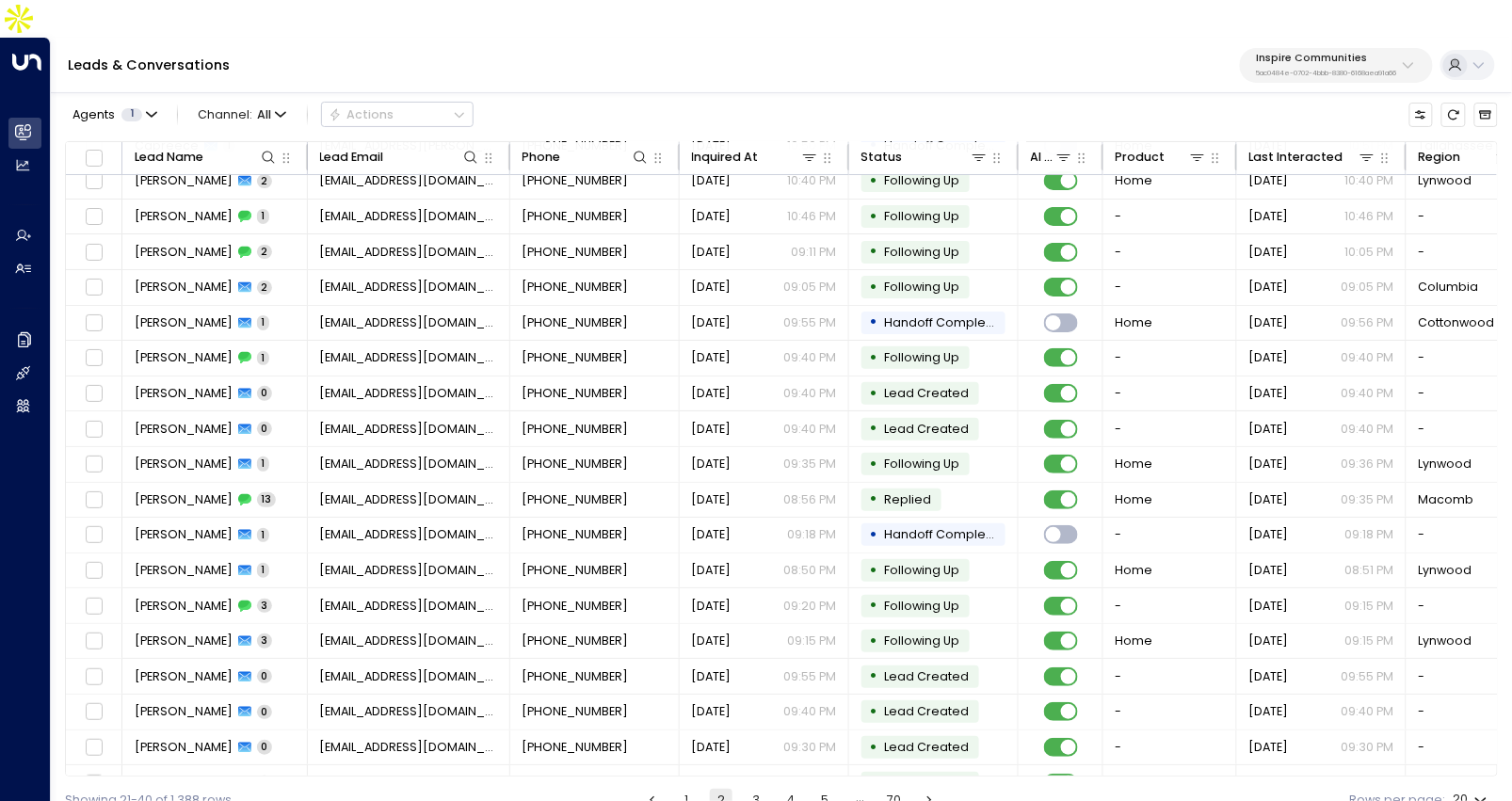
scroll to position [101, 0]
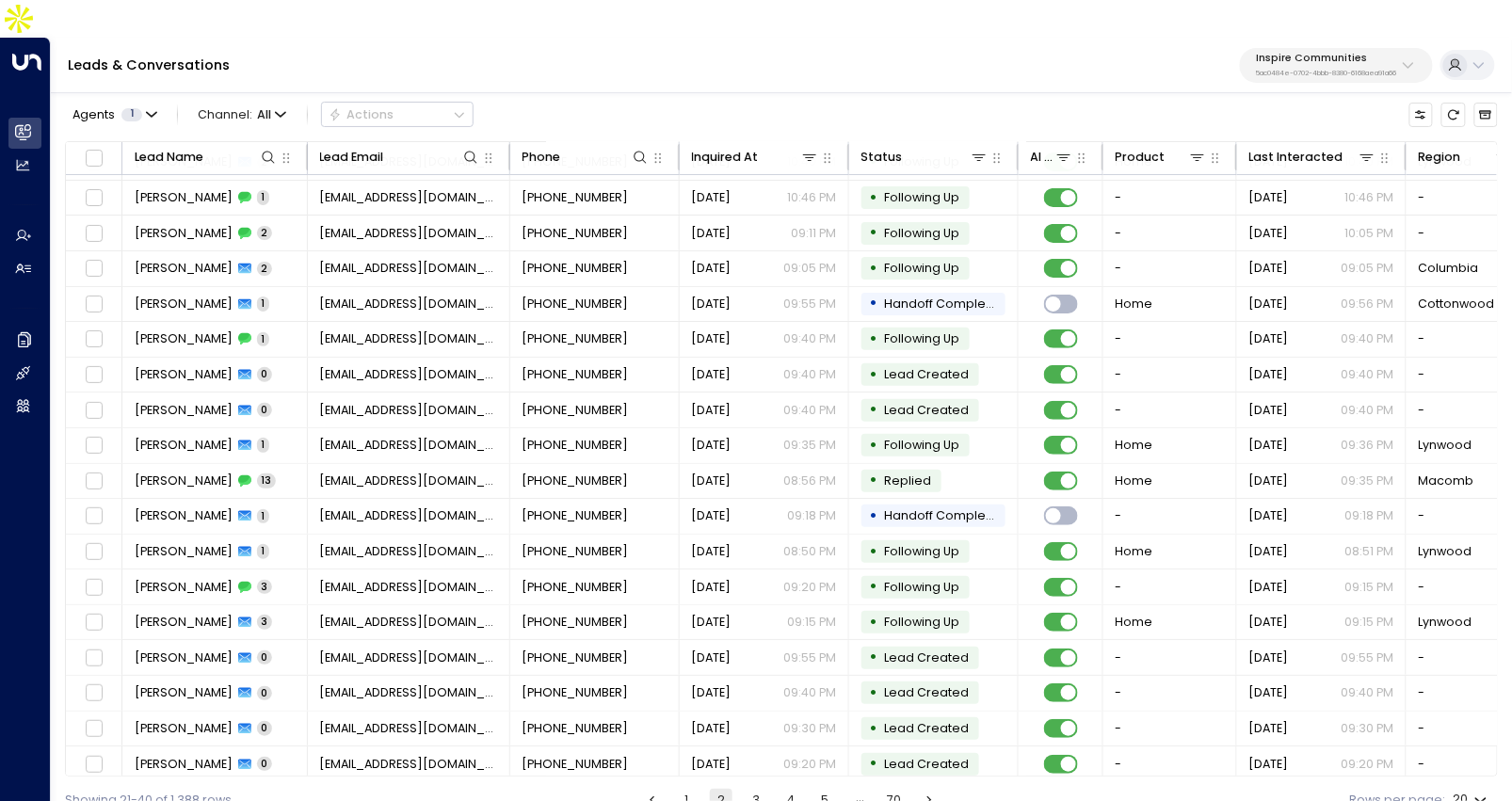
click at [757, 788] on button "3" at bounding box center [755, 799] width 22 height 22
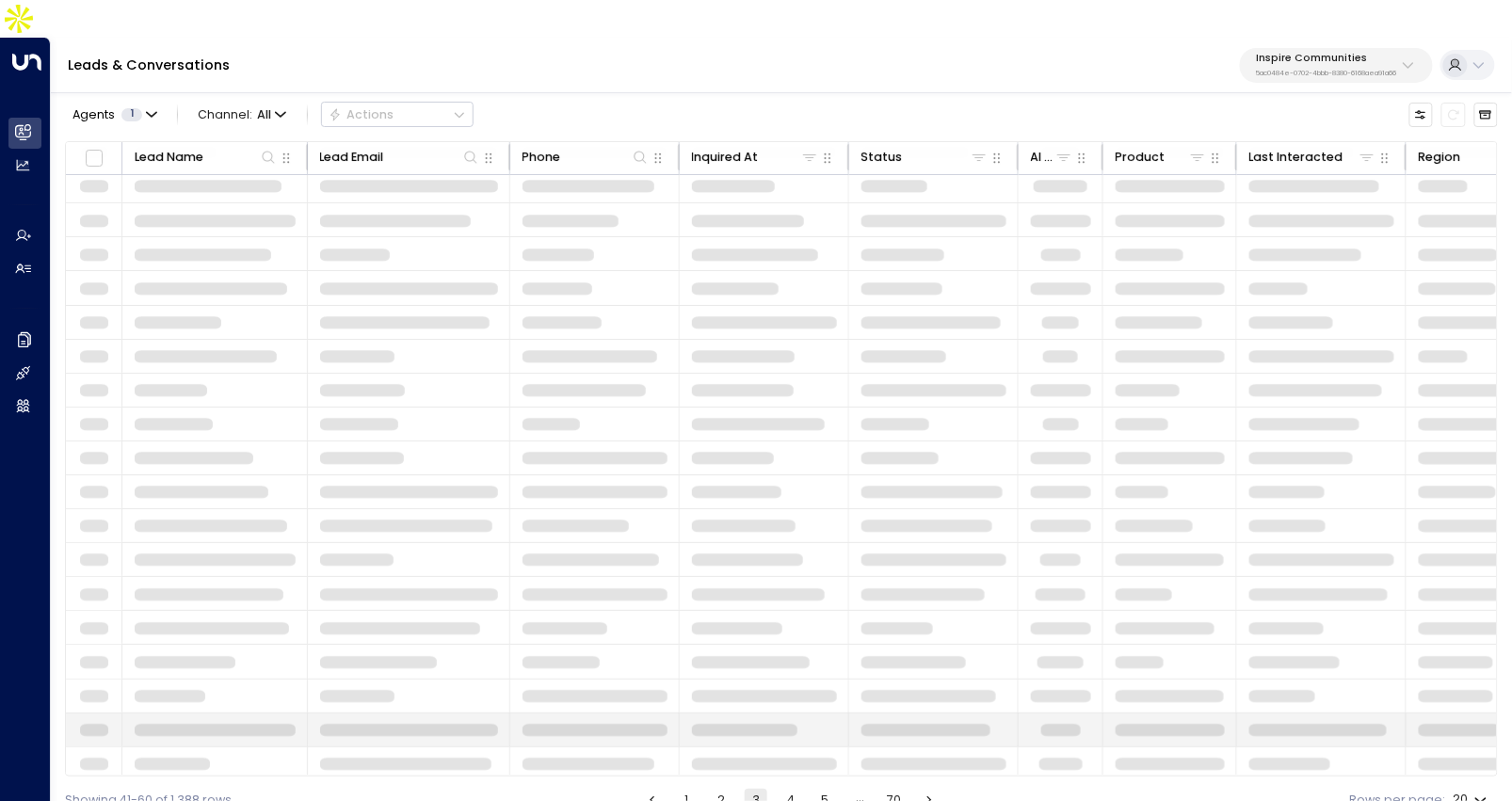
scroll to position [101, 0]
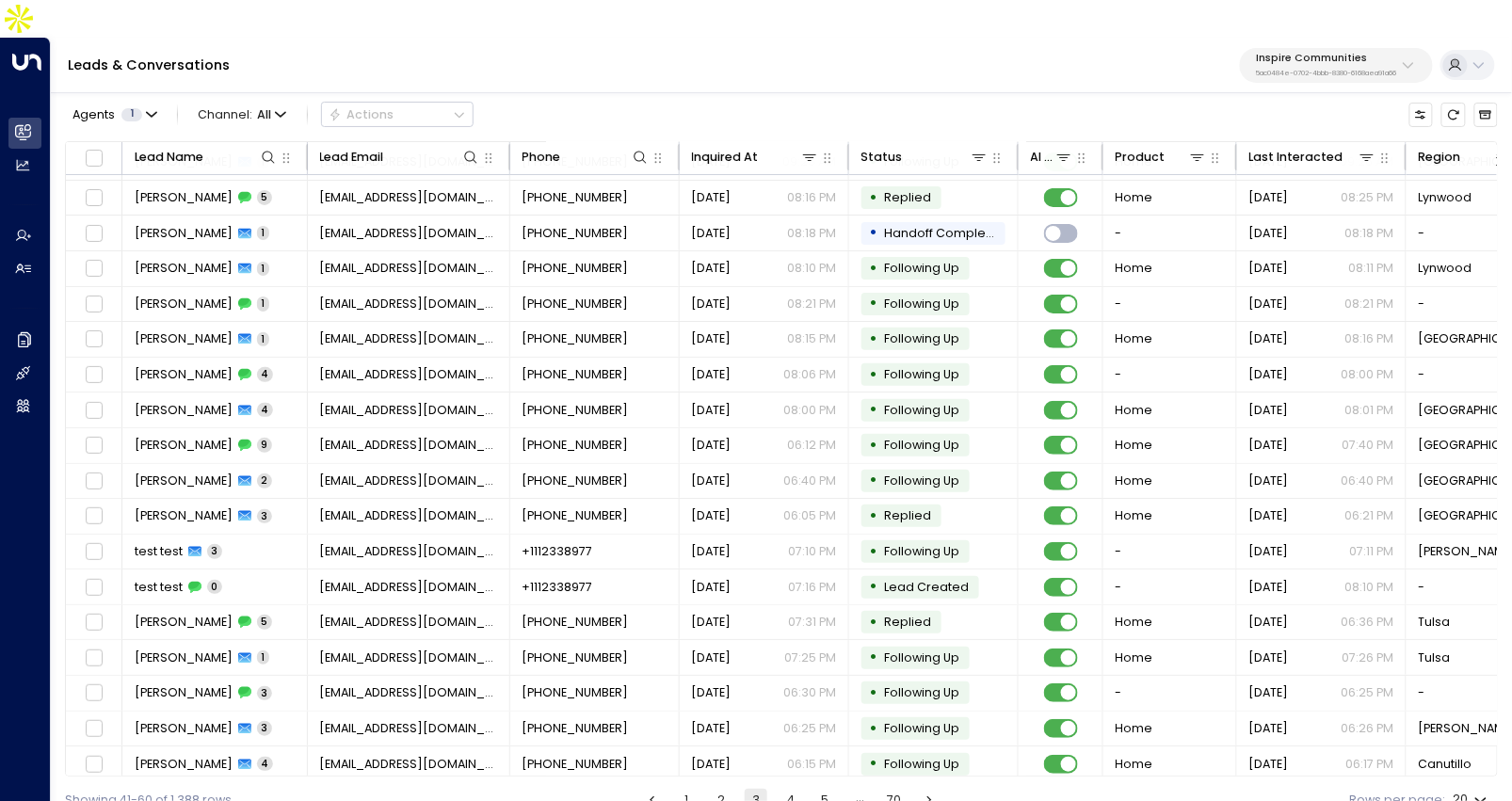
click at [794, 788] on button "4" at bounding box center [790, 799] width 22 height 22
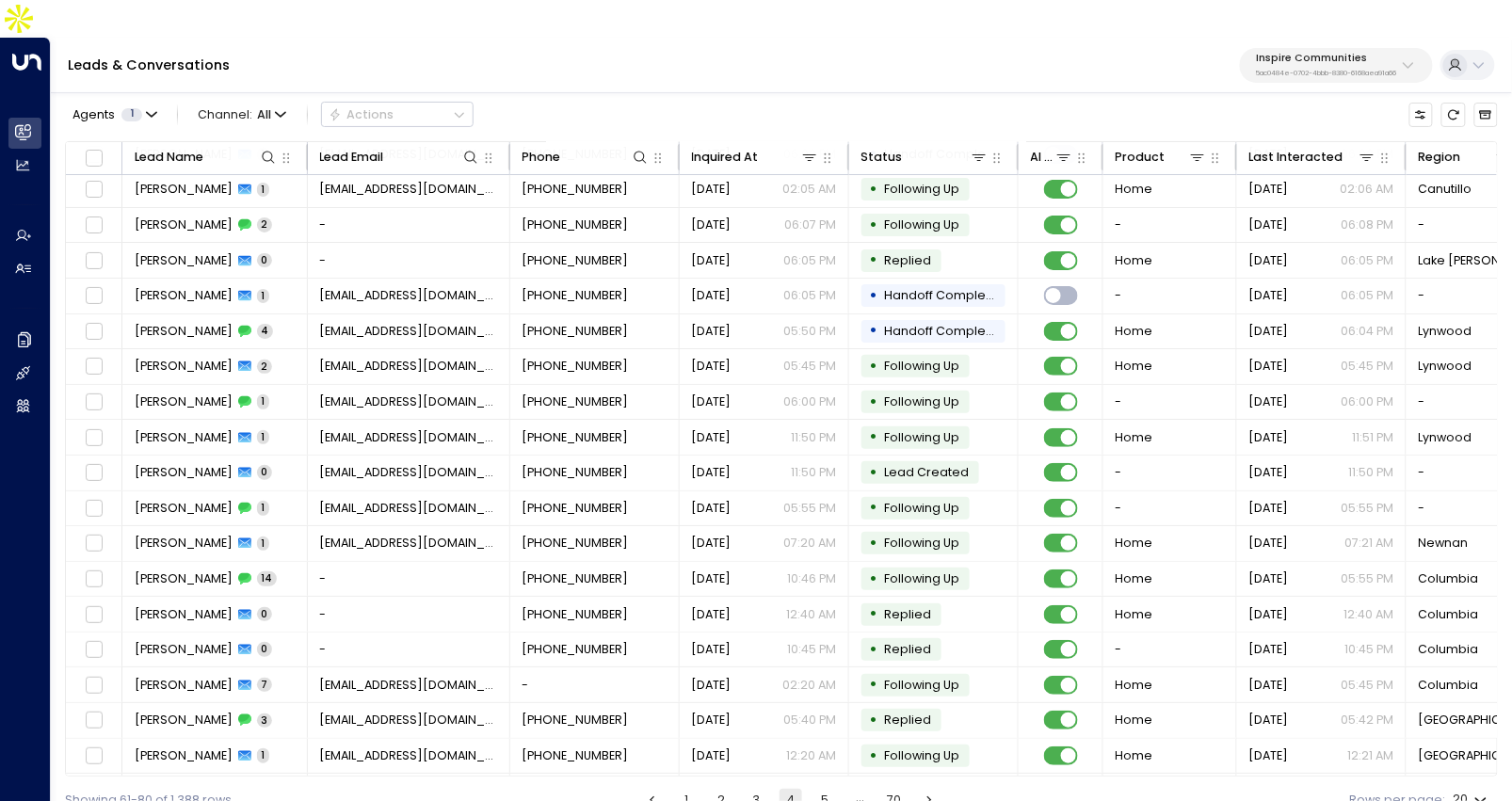
scroll to position [101, 0]
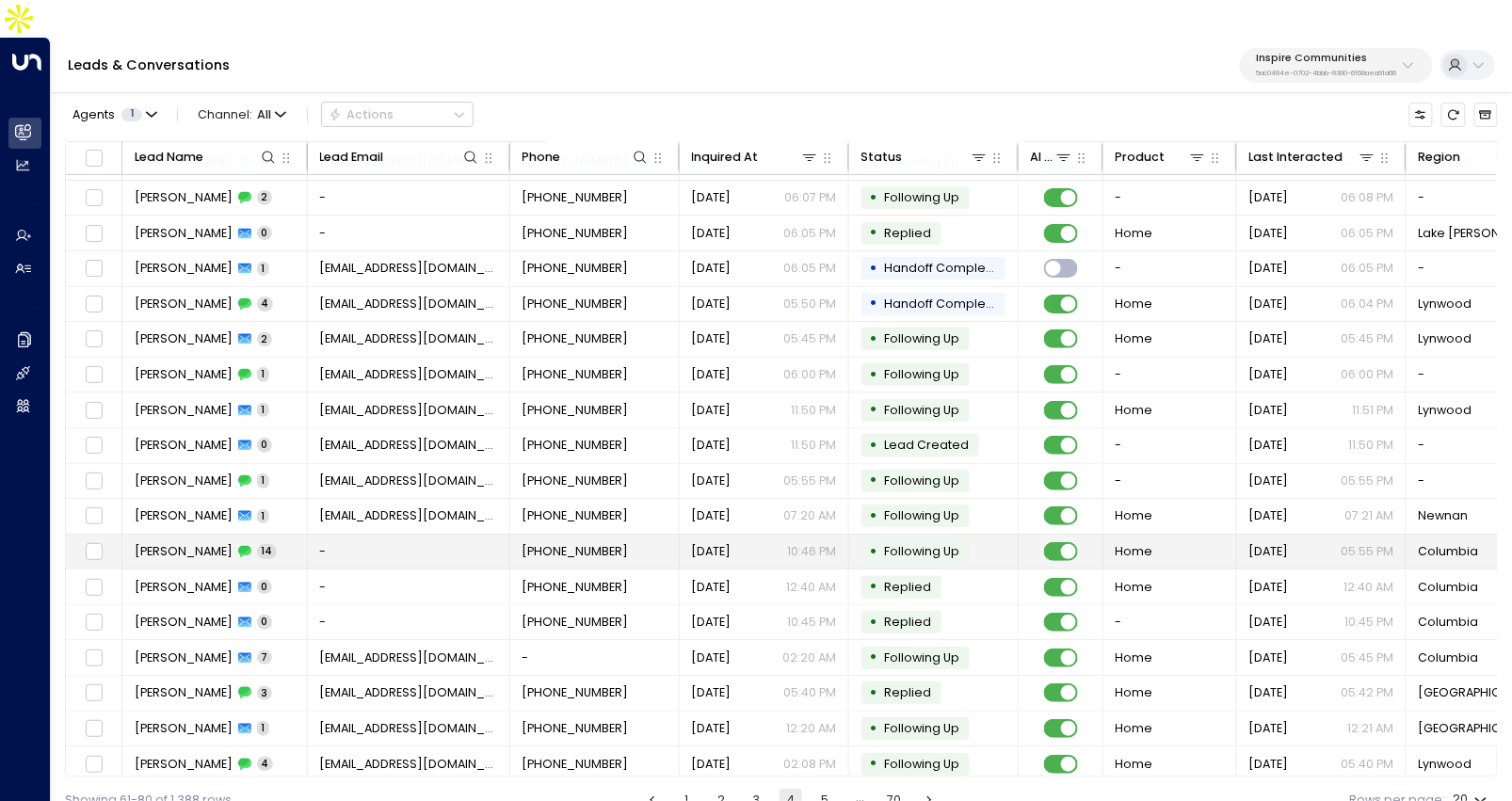
click at [313, 535] on td "-" at bounding box center [409, 553] width 202 height 35
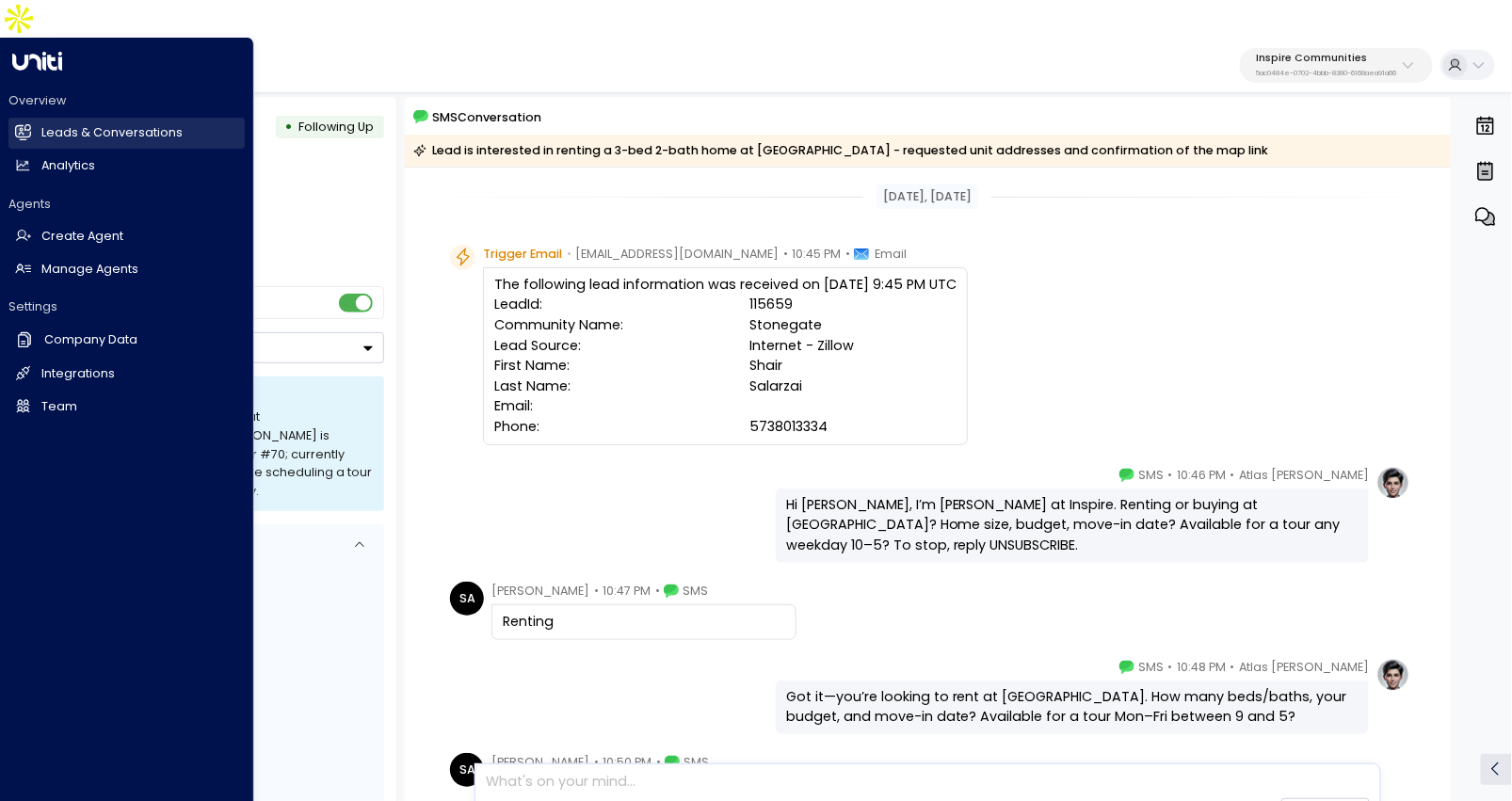
click at [37, 117] on link "Leads & Conversations Leads & Conversations" at bounding box center [127, 133] width 237 height 31
